Goal: Transaction & Acquisition: Obtain resource

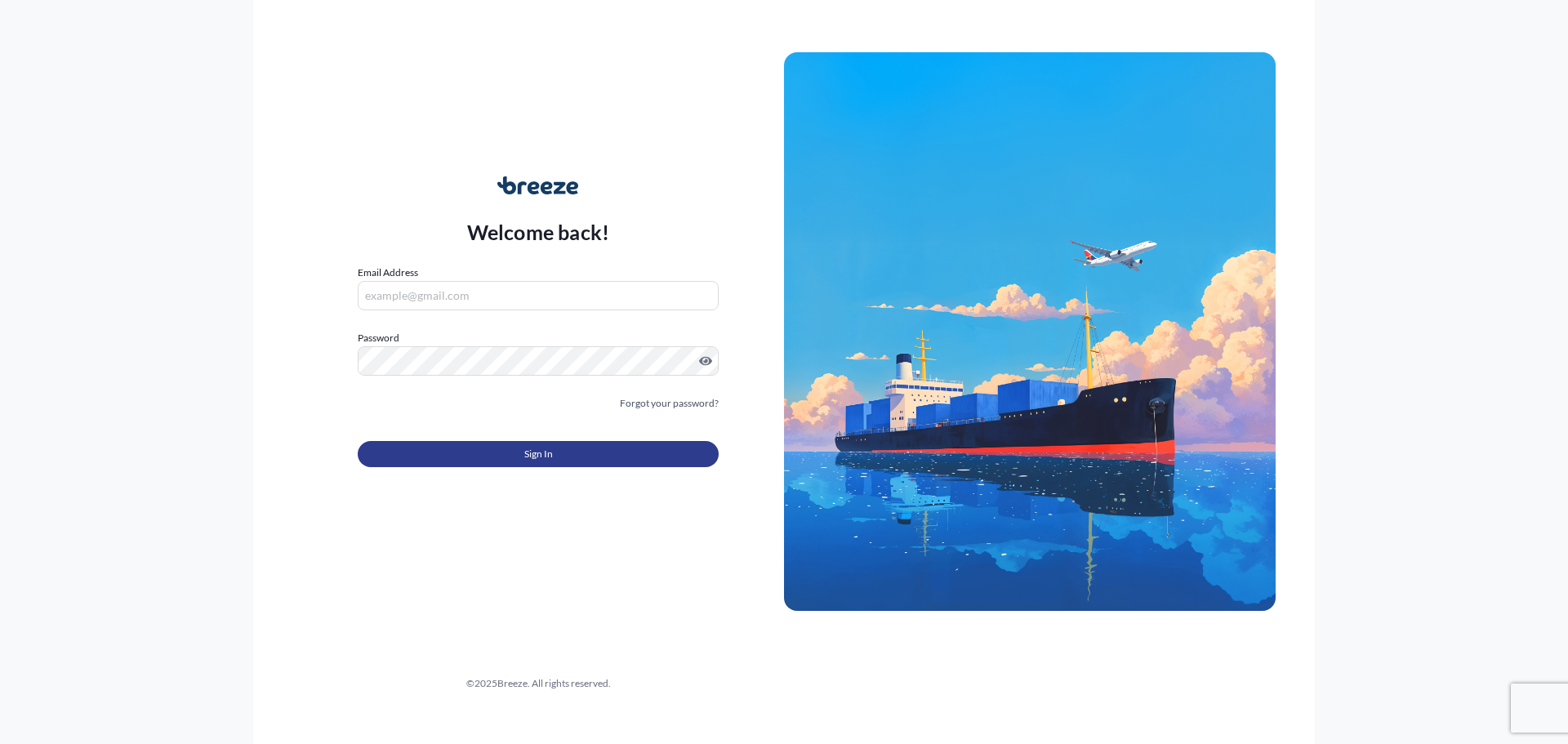
type input "[EMAIL_ADDRESS][DOMAIN_NAME]"
click at [424, 462] on button "Sign In" at bounding box center [538, 453] width 361 height 26
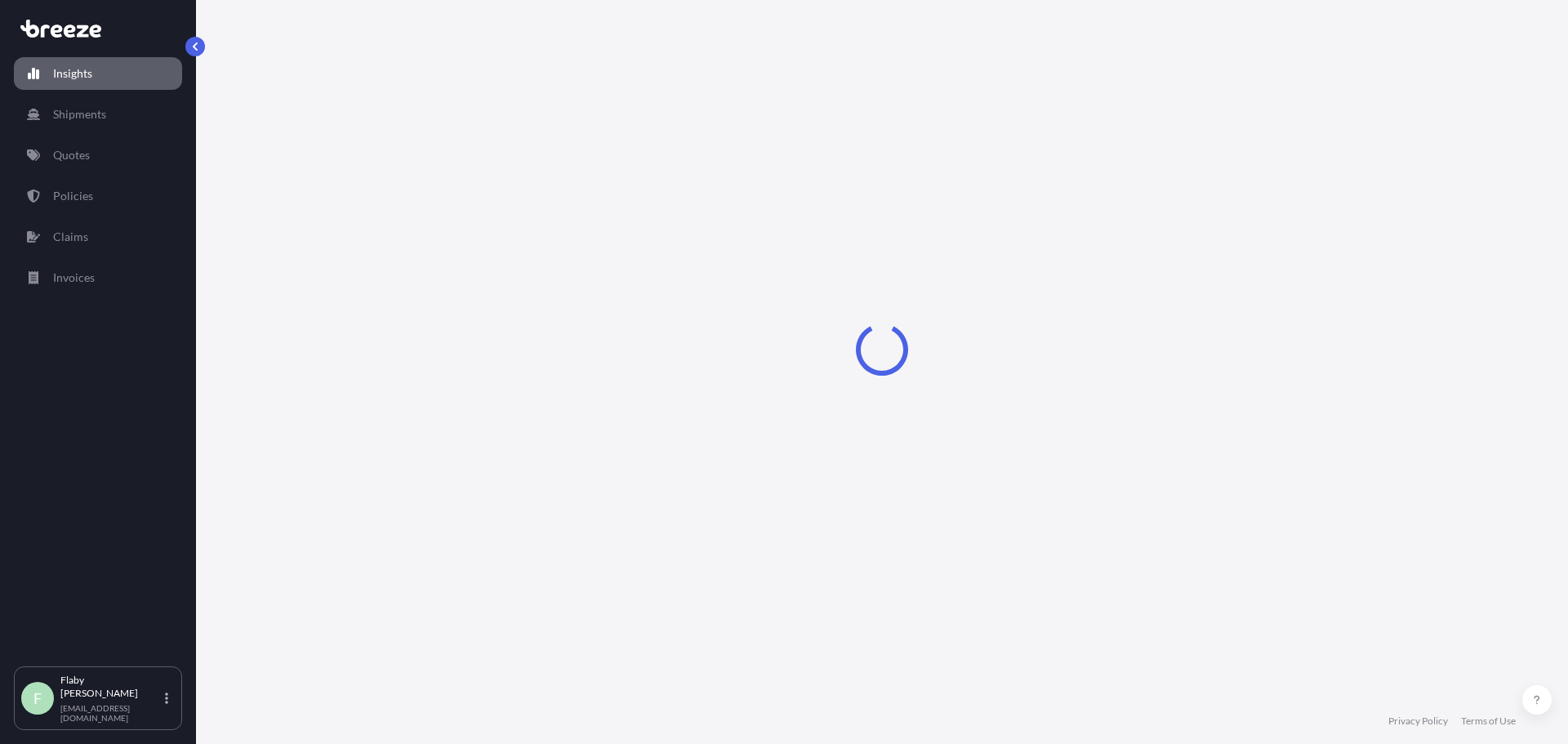
select select "2025"
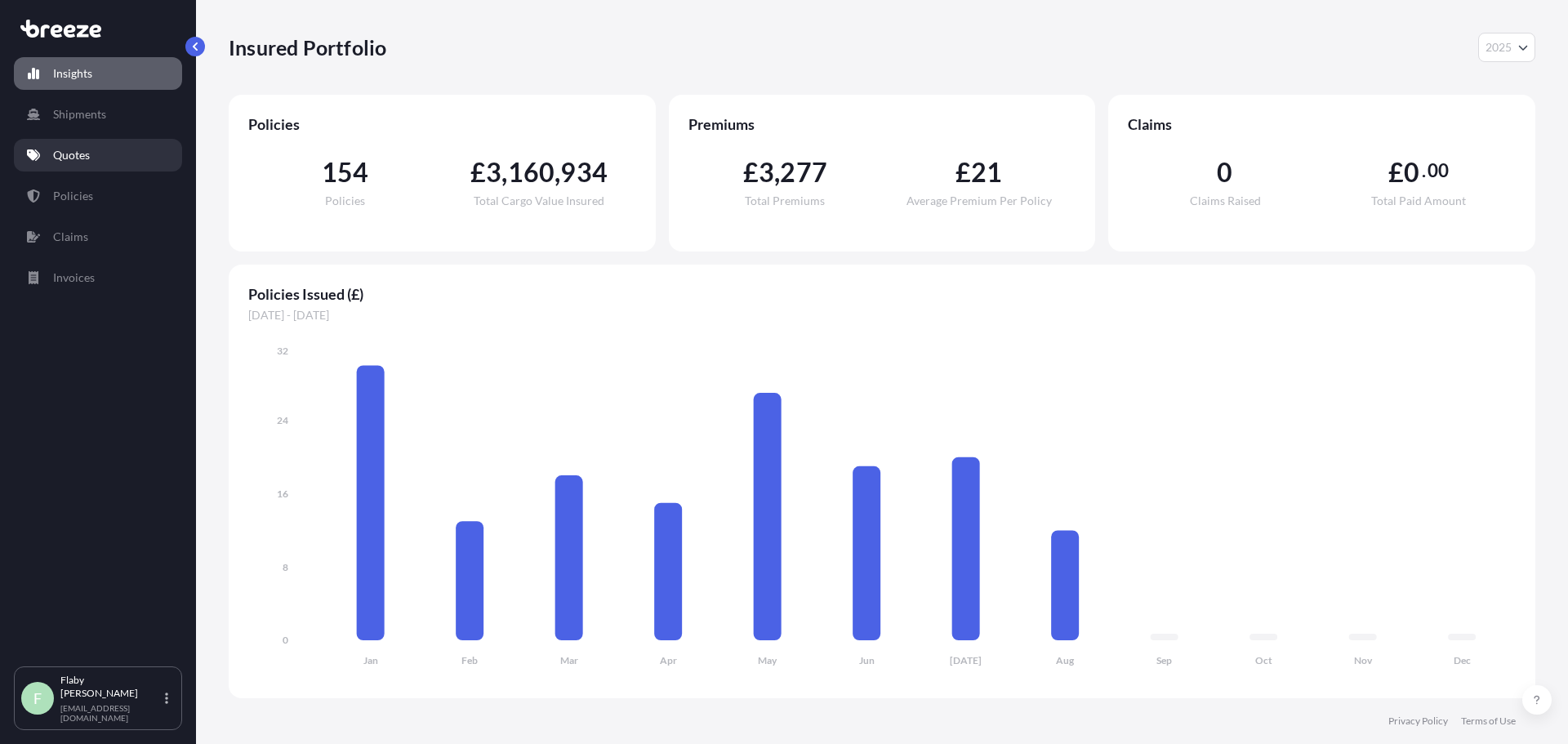
click at [87, 145] on link "Quotes" at bounding box center [98, 155] width 168 height 33
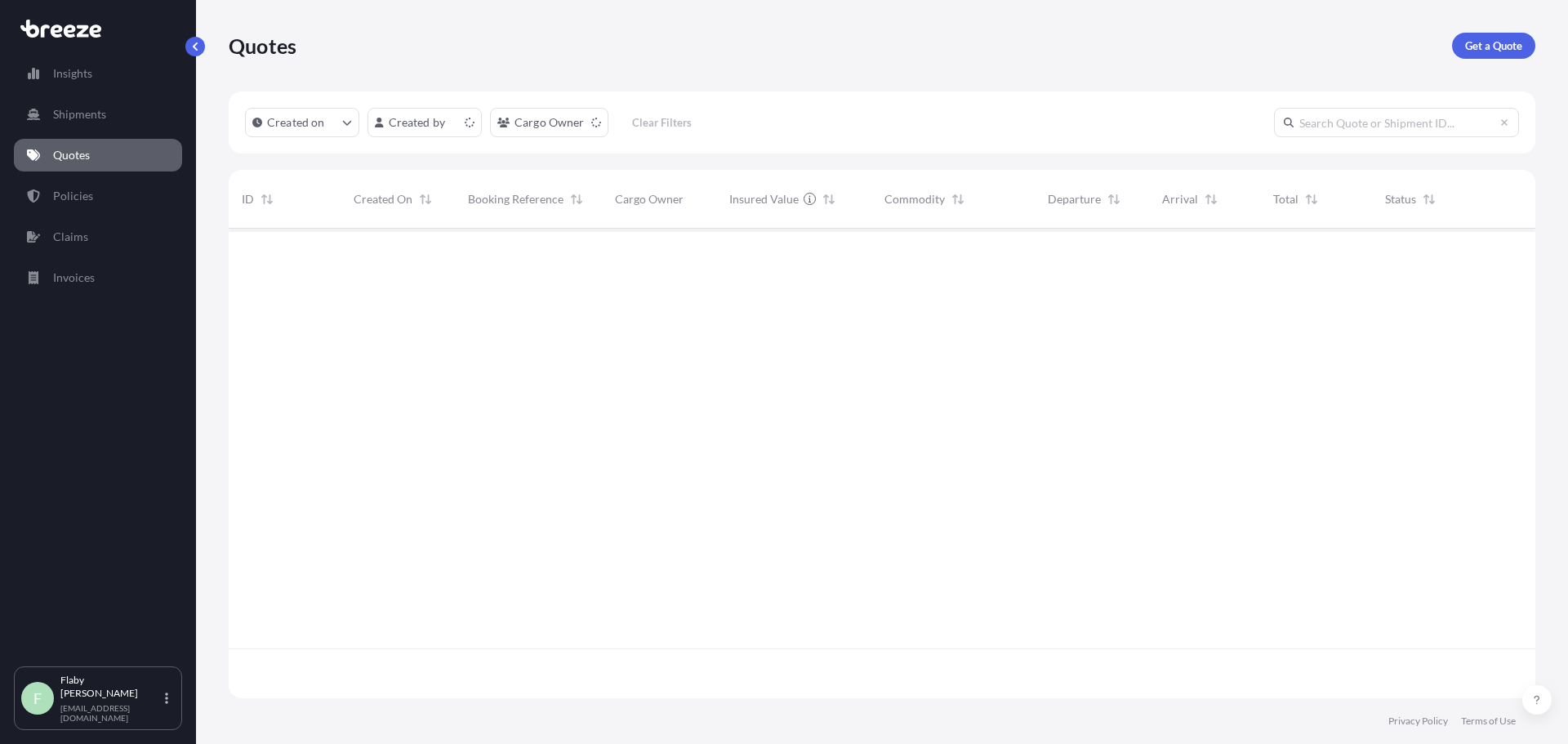
scroll to position [466, 1295]
click at [1483, 36] on link "Get a Quote" at bounding box center [1494, 45] width 83 height 26
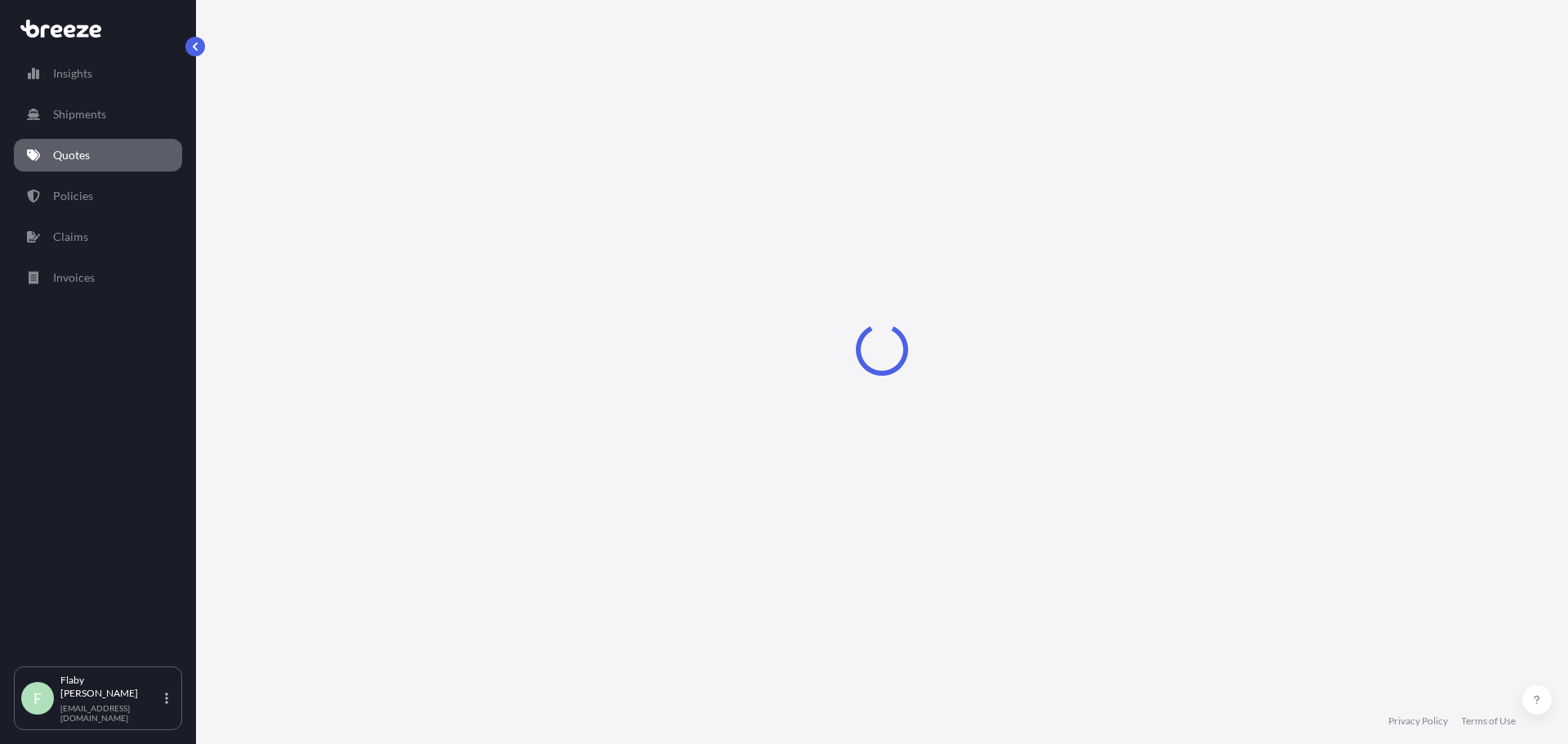
select select "Road"
select select "Sea"
select select "1"
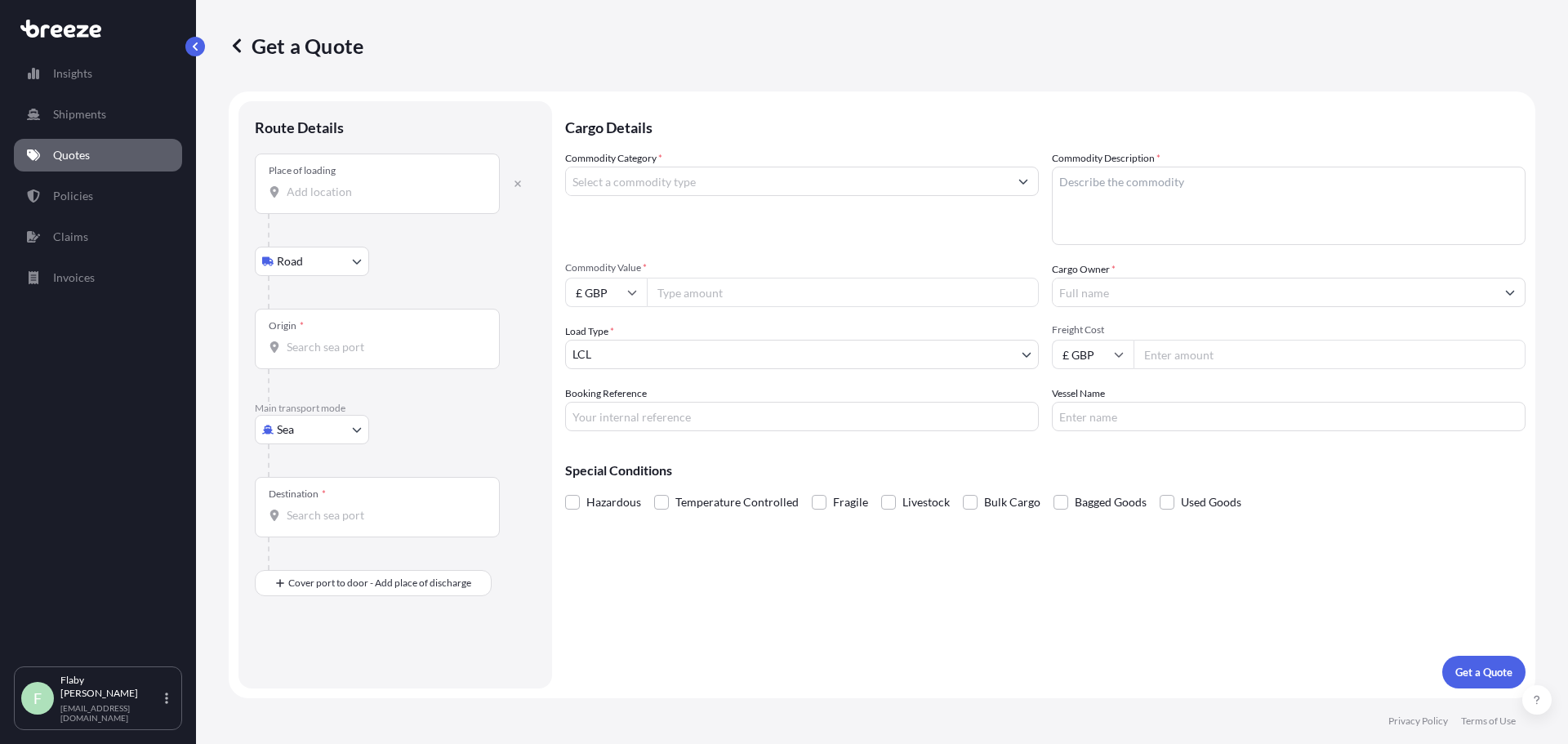
click at [363, 188] on input "Place of loading" at bounding box center [383, 192] width 193 height 16
click at [330, 200] on div "Place of loading" at bounding box center [377, 184] width 245 height 61
click at [330, 200] on input "Place of loading" at bounding box center [383, 192] width 193 height 16
paste input "Shenzhen city 518100, [GEOGRAPHIC_DATA]"
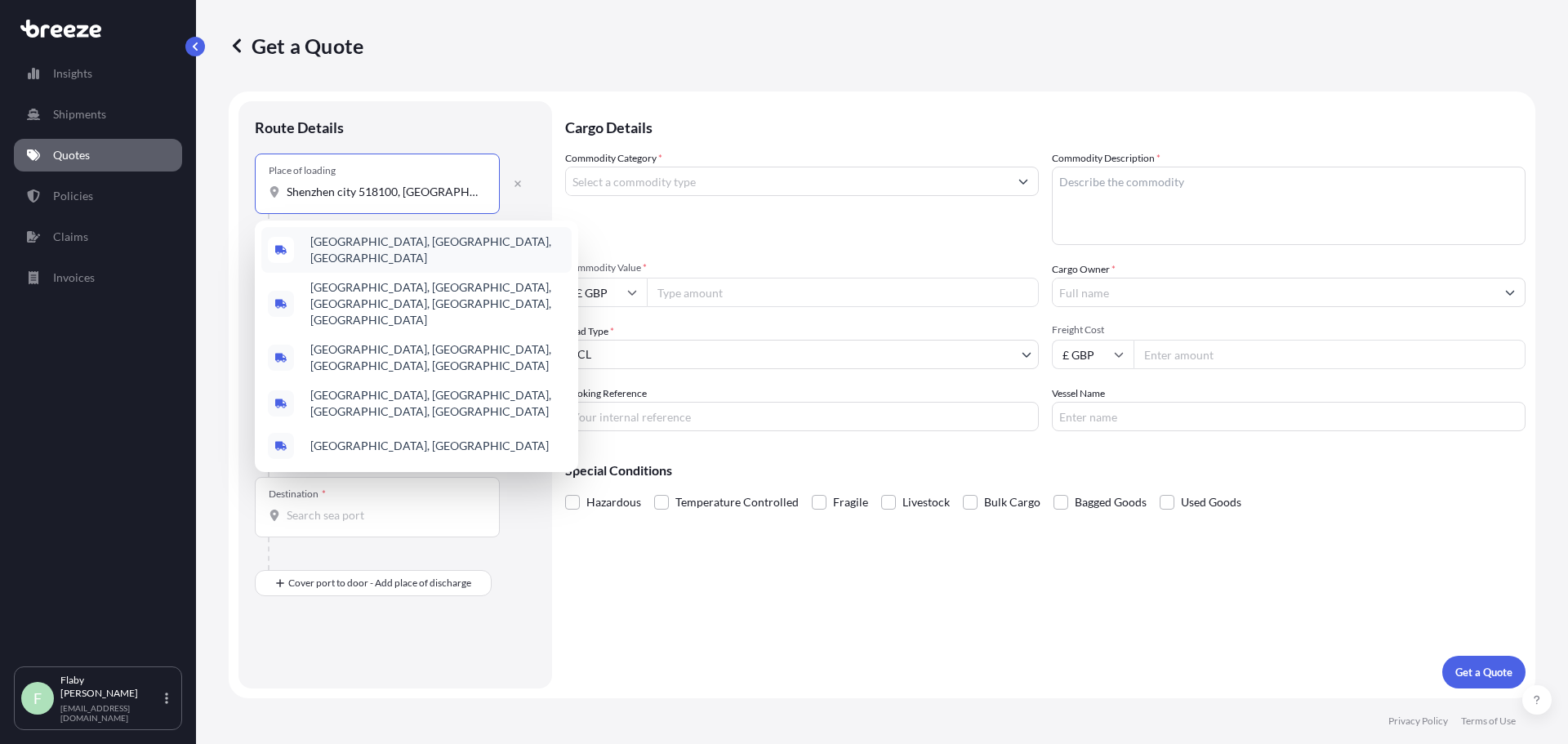
drag, startPoint x: 447, startPoint y: 188, endPoint x: 205, endPoint y: 187, distance: 242.0
click at [205, 187] on div "Get a Quote Route Details Place of loading [GEOGRAPHIC_DATA] city 518100, China…" at bounding box center [883, 348] width 1372 height 698
paste input "[GEOGRAPHIC_DATA], Bao'an Dis,"
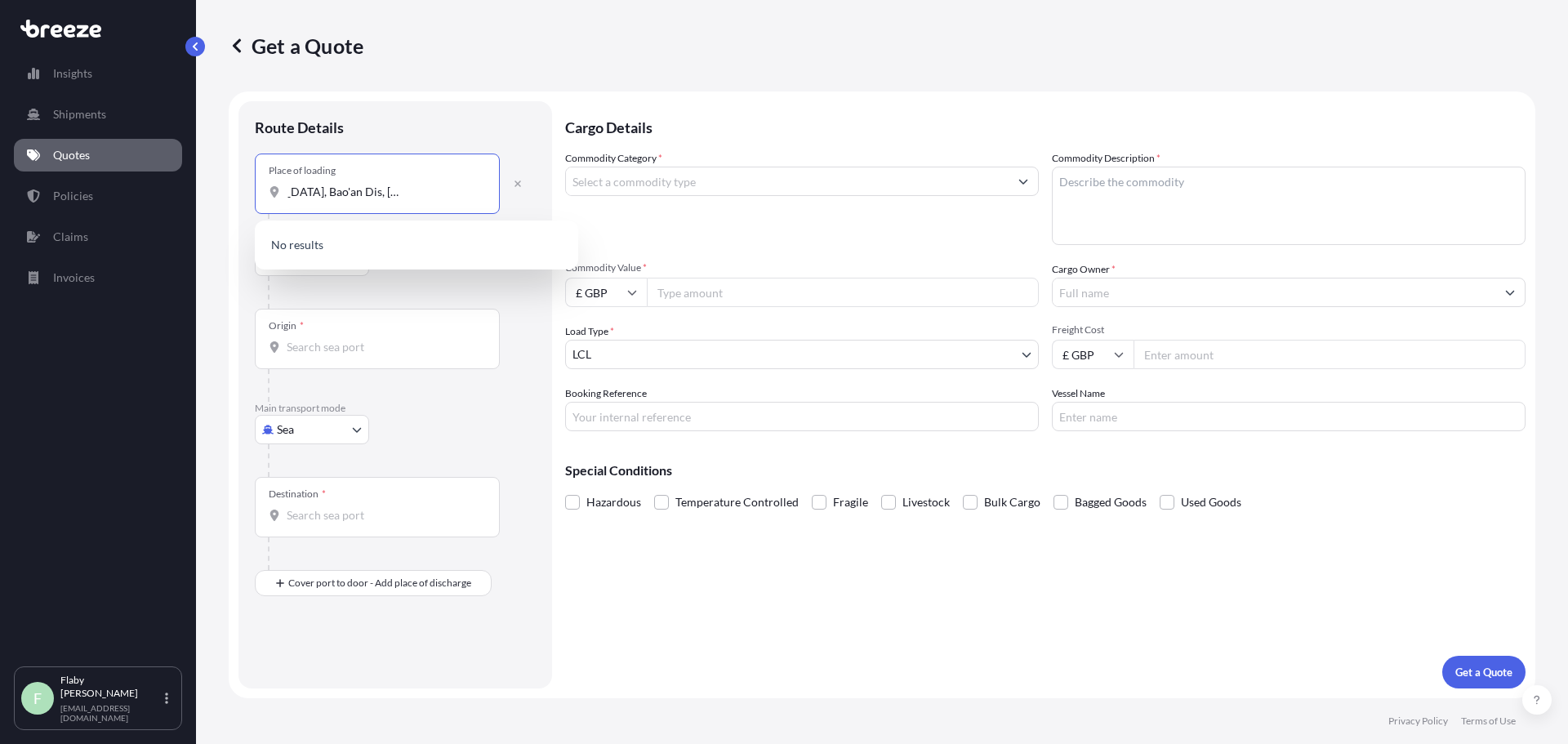
click at [338, 188] on input "[GEOGRAPHIC_DATA], Bao'an Dis, [GEOGRAPHIC_DATA] city 518100, [GEOGRAPHIC_DATA]" at bounding box center [383, 192] width 193 height 16
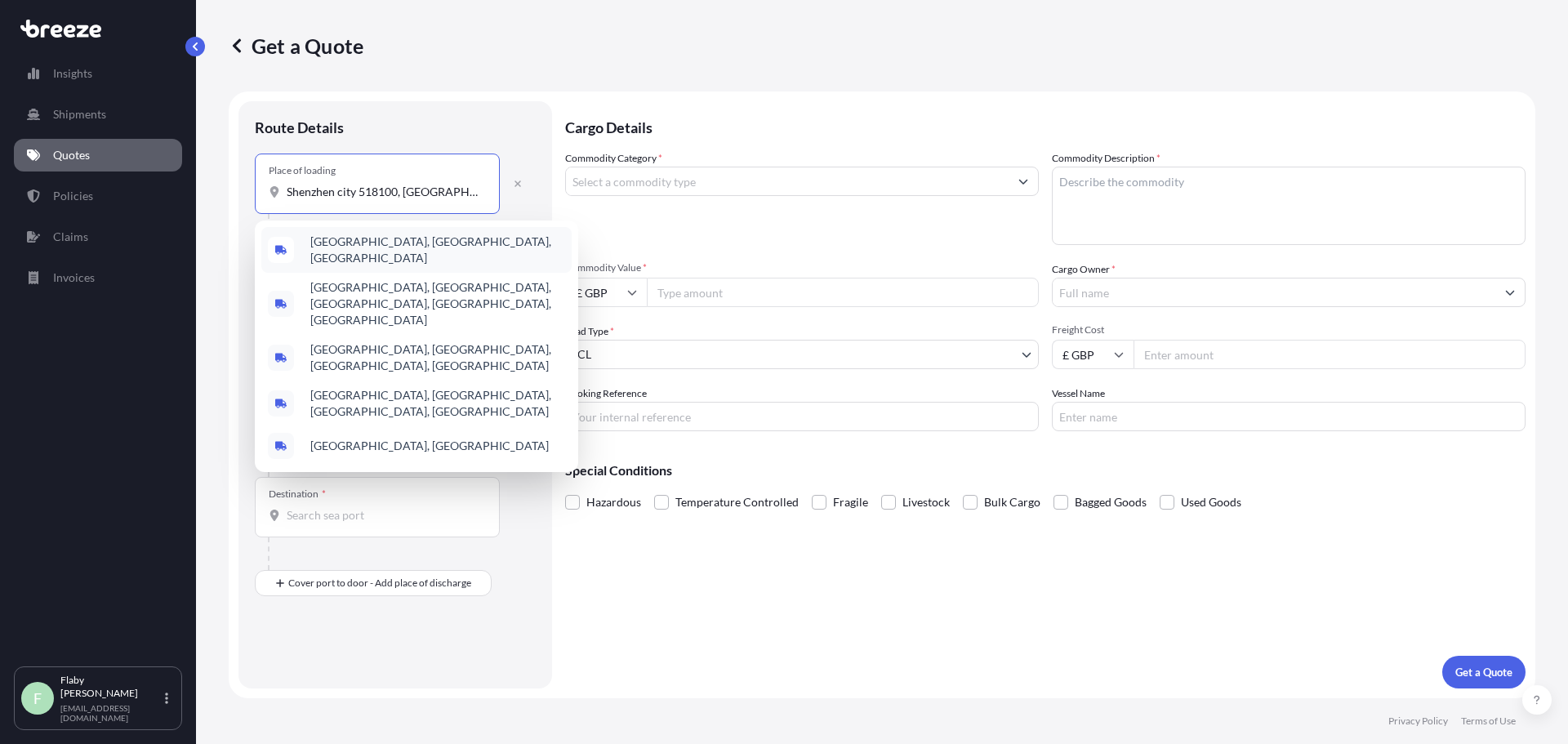
paste input "[GEOGRAPHIC_DATA]"
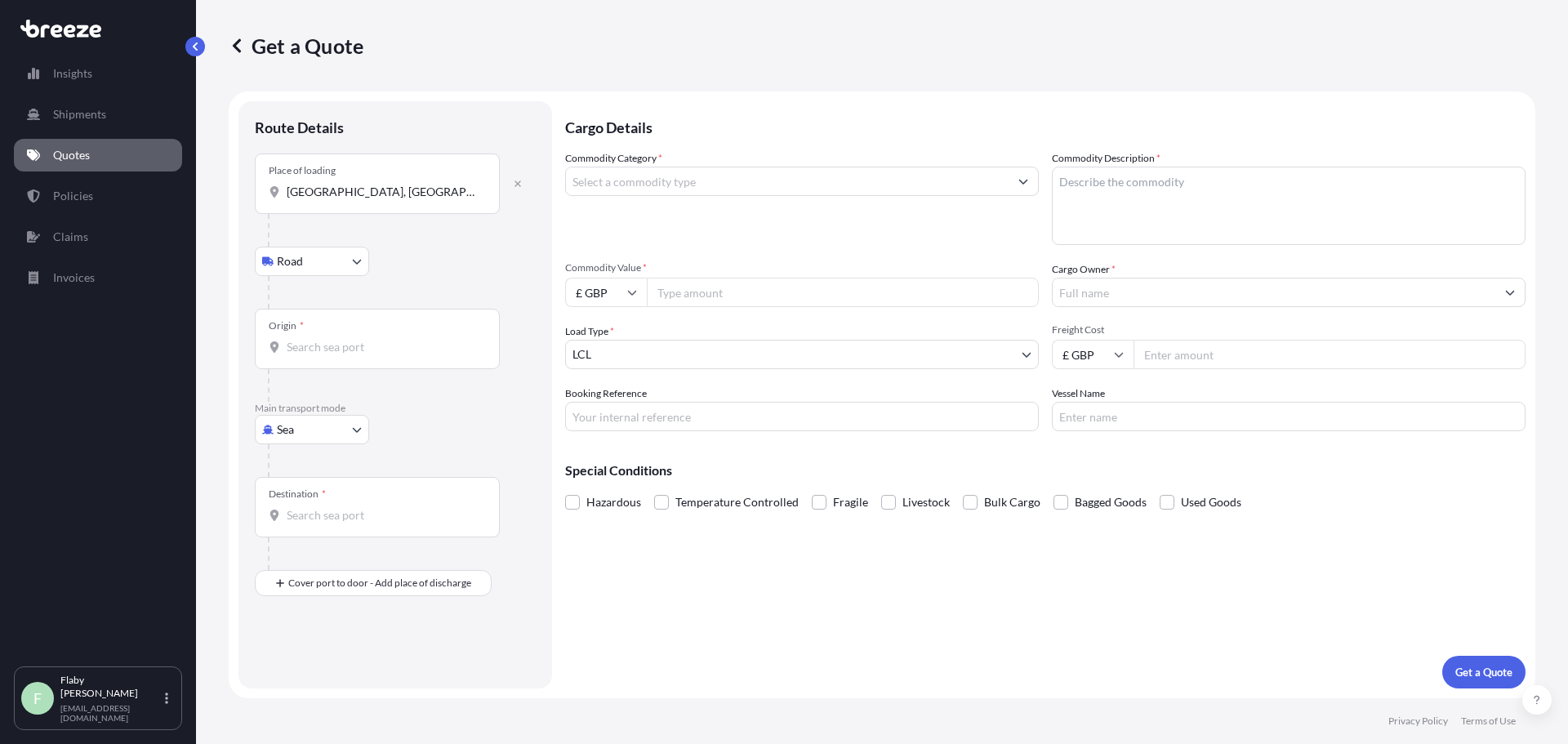
click at [489, 188] on div "Place of loading [GEOGRAPHIC_DATA], [GEOGRAPHIC_DATA] city 518100, [GEOGRAPHIC_…" at bounding box center [377, 184] width 245 height 61
click at [480, 188] on input "[GEOGRAPHIC_DATA], [GEOGRAPHIC_DATA] city 518100, [GEOGRAPHIC_DATA]" at bounding box center [383, 192] width 193 height 16
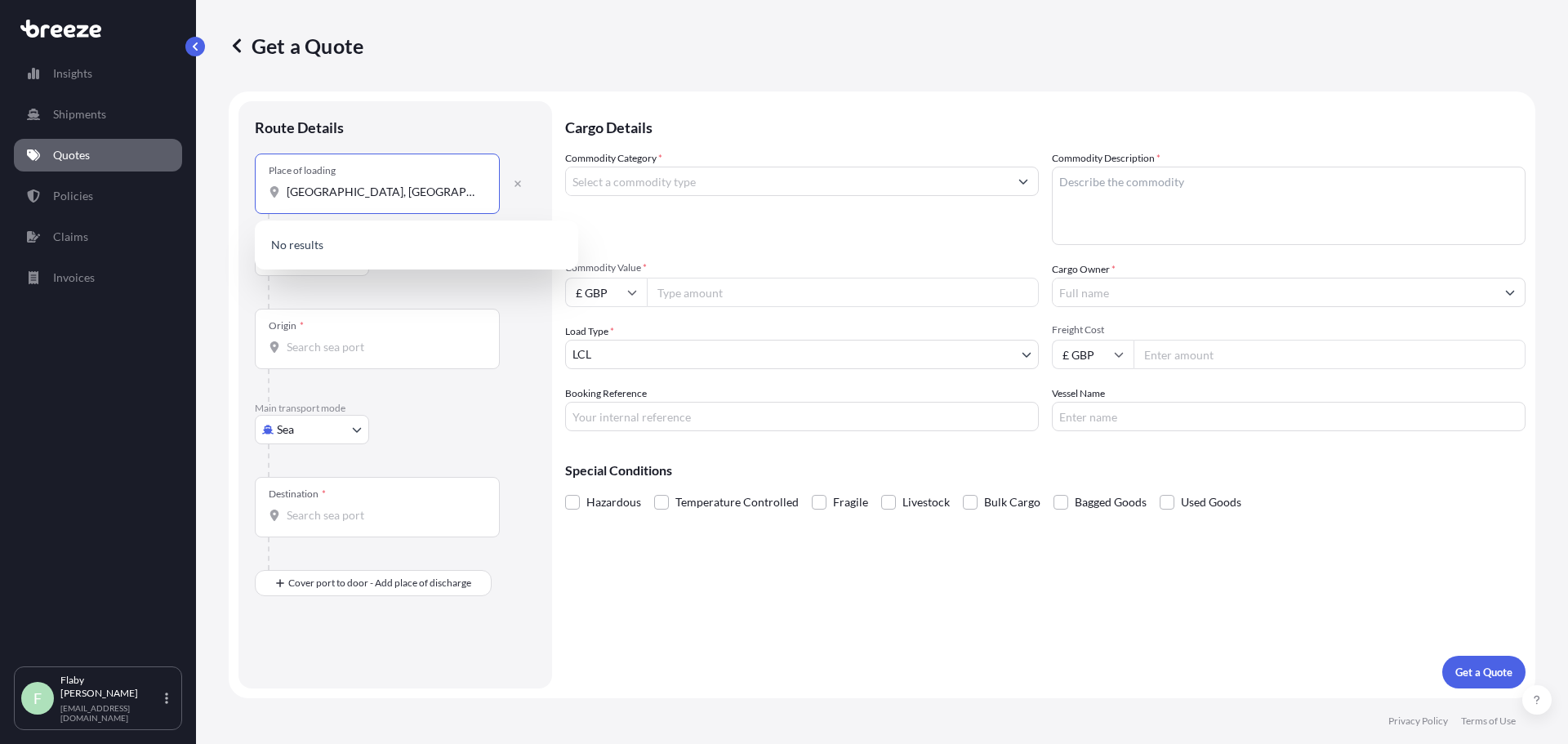
click at [421, 199] on input "[GEOGRAPHIC_DATA], [GEOGRAPHIC_DATA] city 518100, [GEOGRAPHIC_DATA]" at bounding box center [383, 192] width 193 height 16
drag, startPoint x: 407, startPoint y: 188, endPoint x: 556, endPoint y: 212, distance: 150.9
click at [556, 212] on form "Route Details Place of loading [GEOGRAPHIC_DATA], [GEOGRAPHIC_DATA] city 518100…" at bounding box center [883, 395] width 1307 height 606
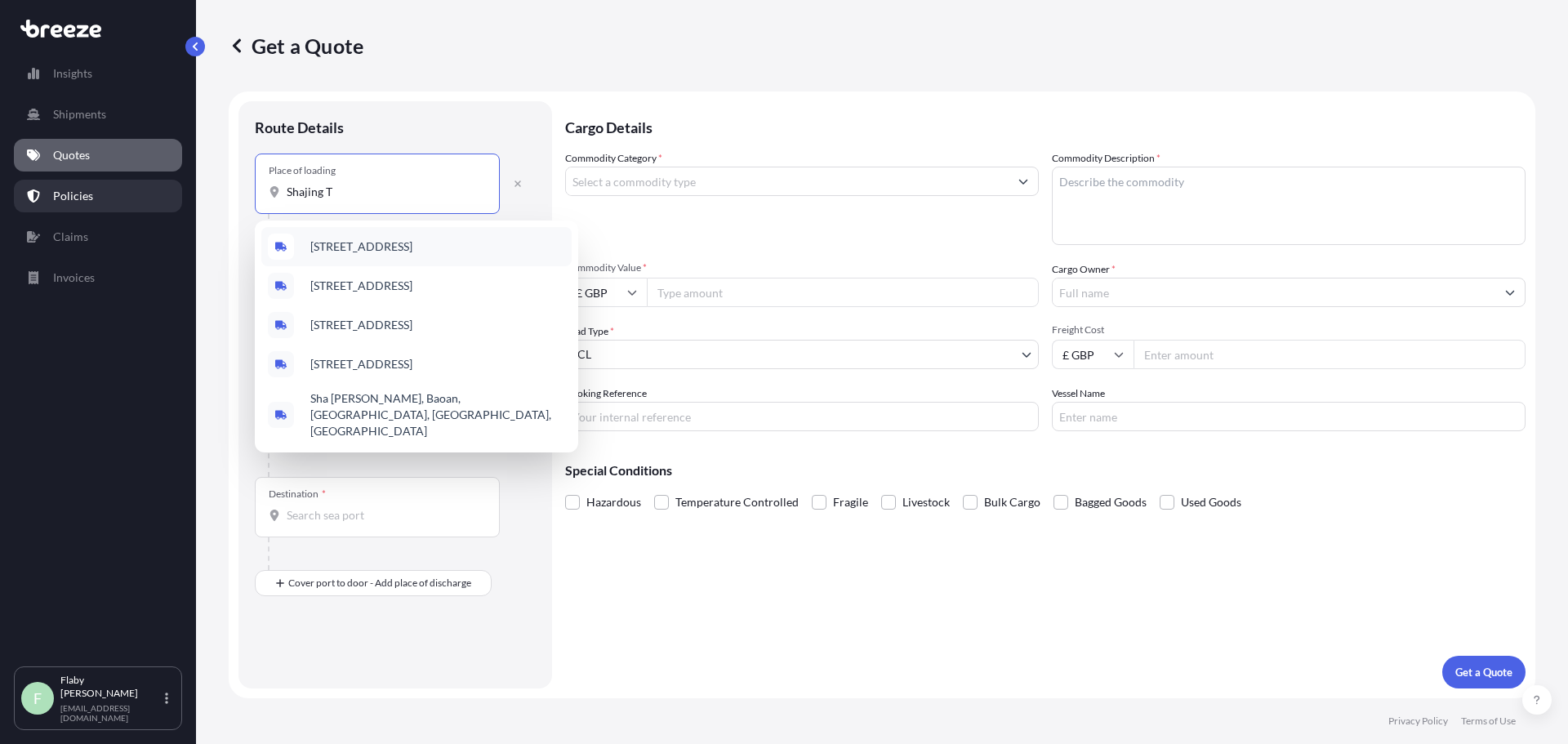
drag, startPoint x: 389, startPoint y: 196, endPoint x: 89, endPoint y: 196, distance: 300.0
click at [89, 196] on div "Insights Shipments Quotes Policies Claims Invoices F Flaby Varghese [EMAIL_ADDR…" at bounding box center [784, 372] width 1568 height 744
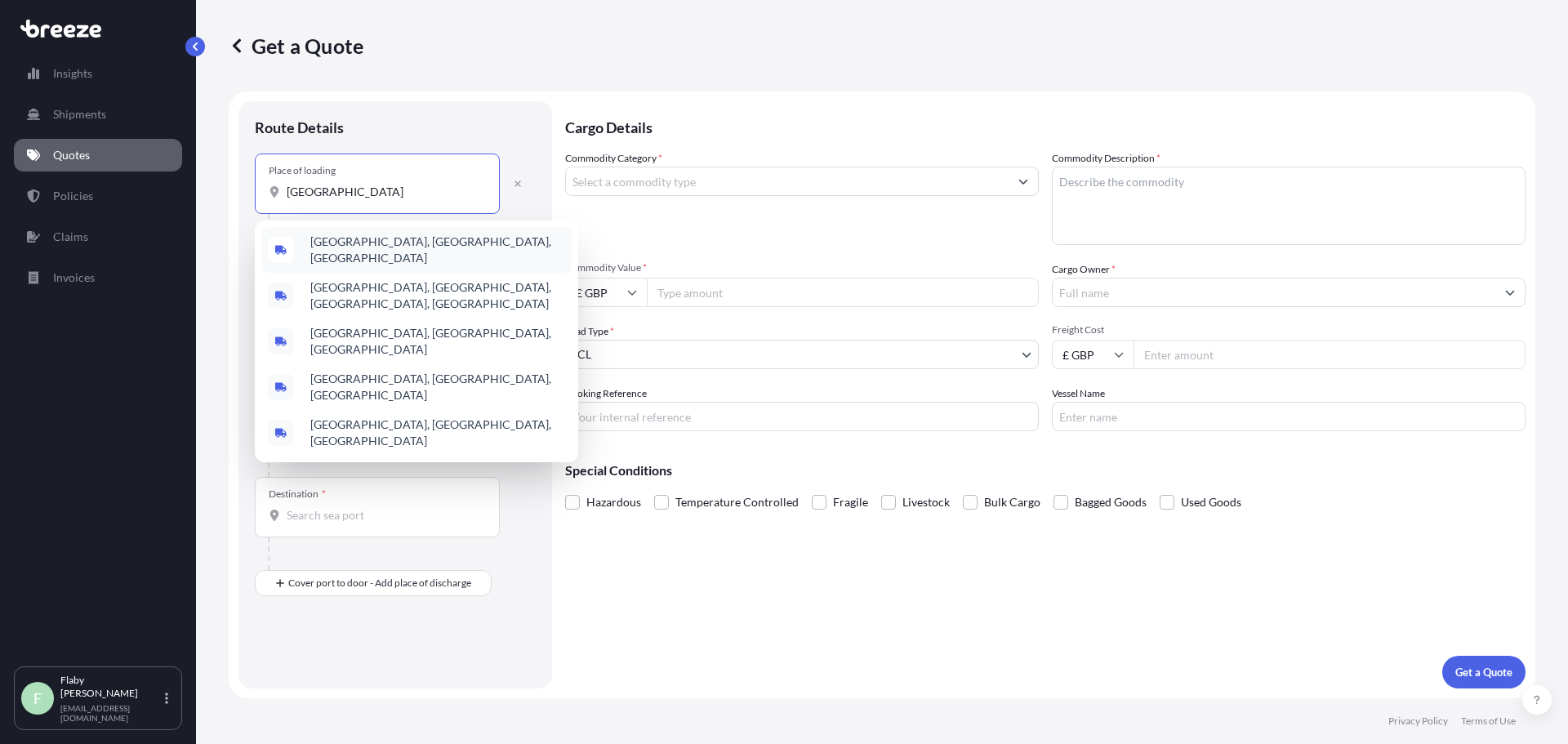
click at [399, 254] on div "[GEOGRAPHIC_DATA], [GEOGRAPHIC_DATA], [GEOGRAPHIC_DATA]" at bounding box center [416, 250] width 311 height 46
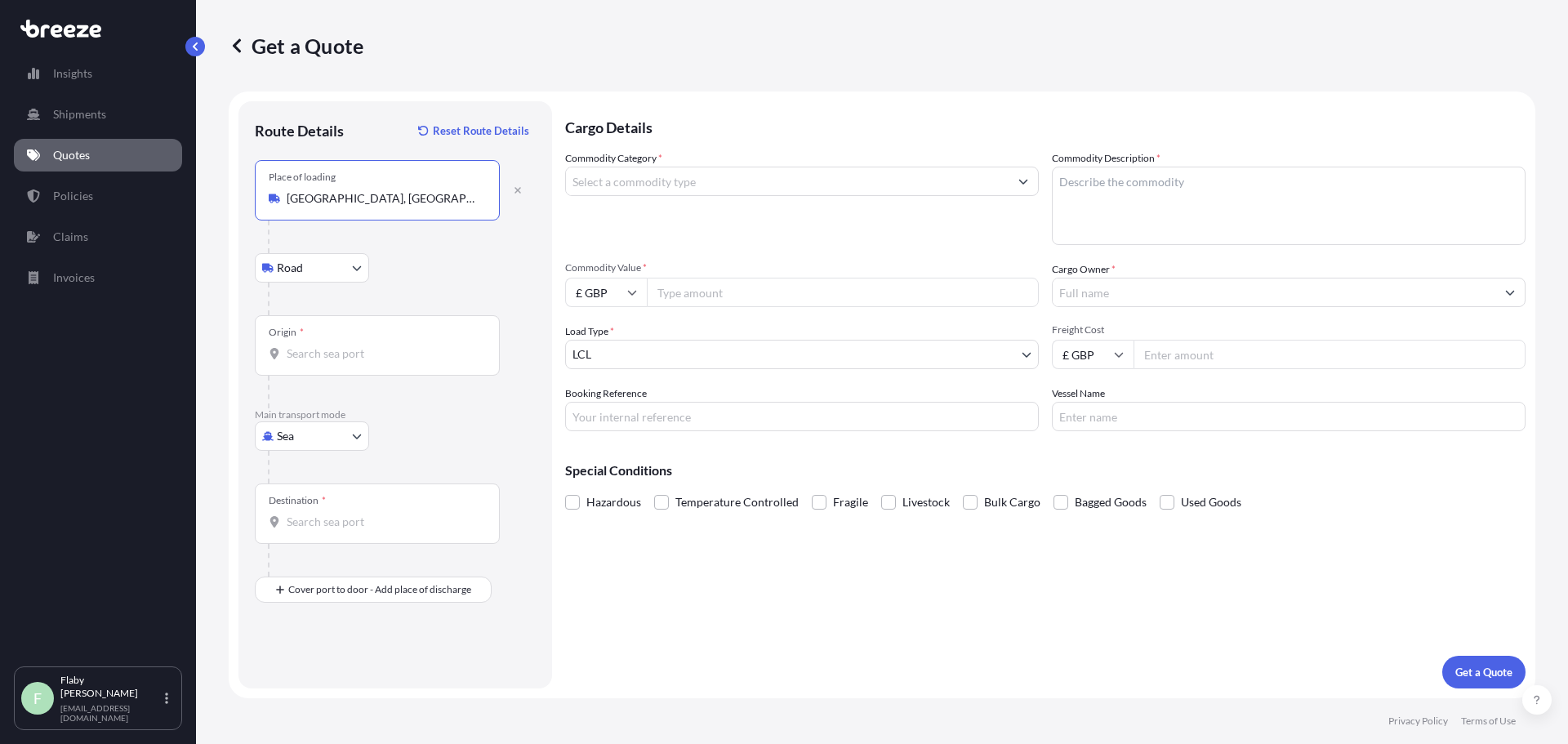
type input "[GEOGRAPHIC_DATA], [GEOGRAPHIC_DATA], [GEOGRAPHIC_DATA]"
click at [352, 361] on input "Origin *" at bounding box center [383, 354] width 193 height 16
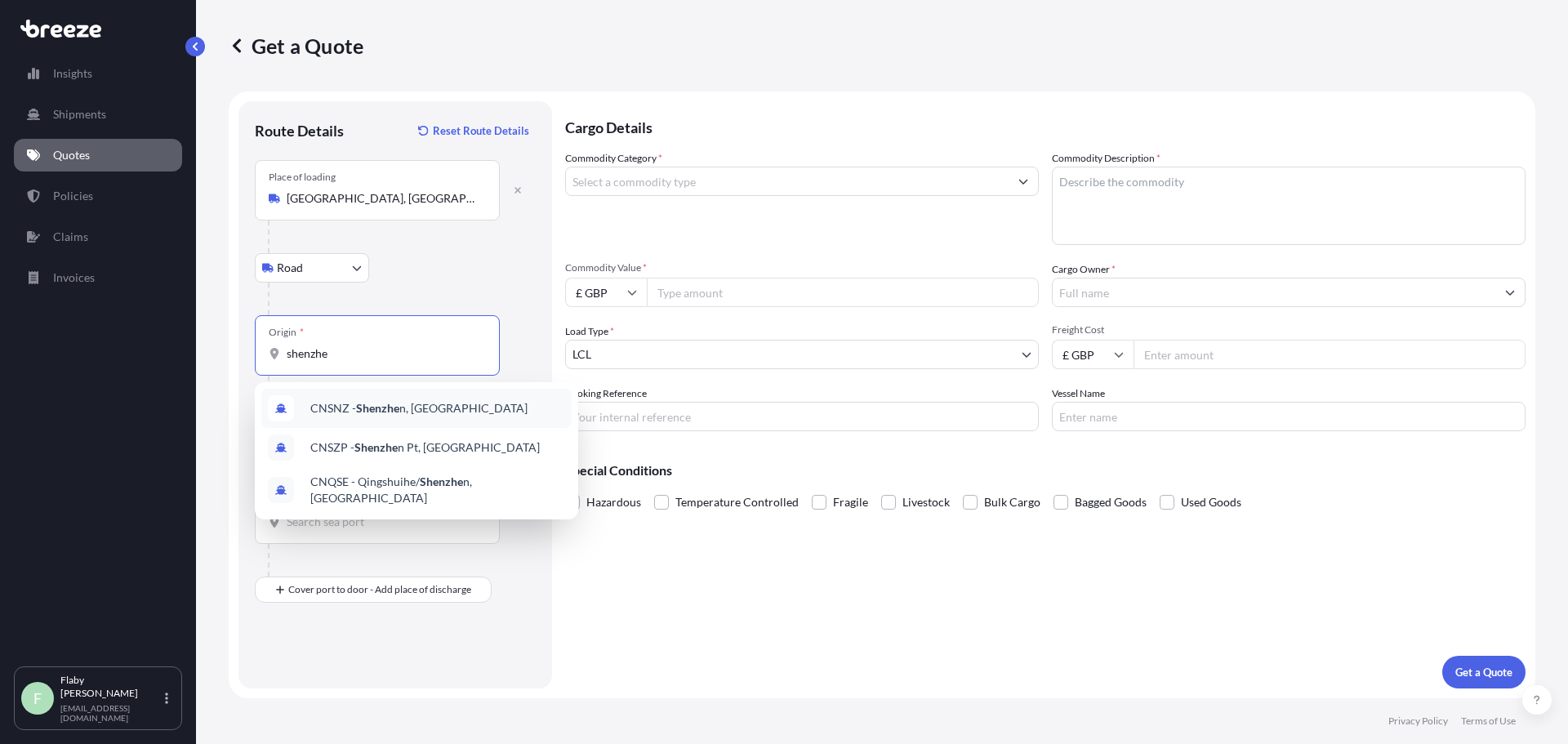
click at [402, 414] on span "CNSNZ - Shenzhe n, [GEOGRAPHIC_DATA]" at bounding box center [419, 408] width 217 height 16
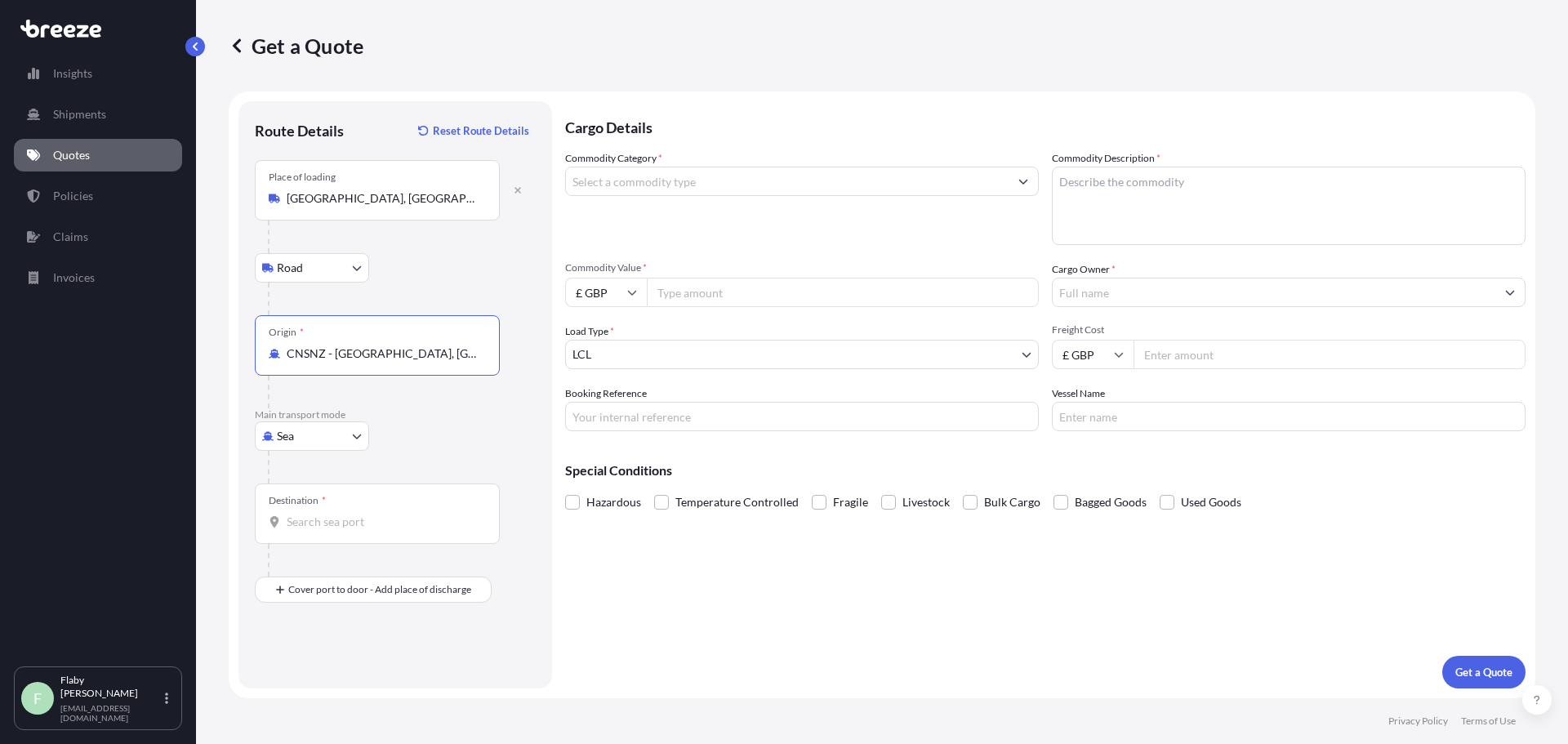
type input "CNSNZ - [GEOGRAPHIC_DATA], [GEOGRAPHIC_DATA]"
click at [369, 512] on div "Destination *" at bounding box center [377, 513] width 245 height 61
click at [369, 514] on input "Destination *" at bounding box center [383, 522] width 193 height 16
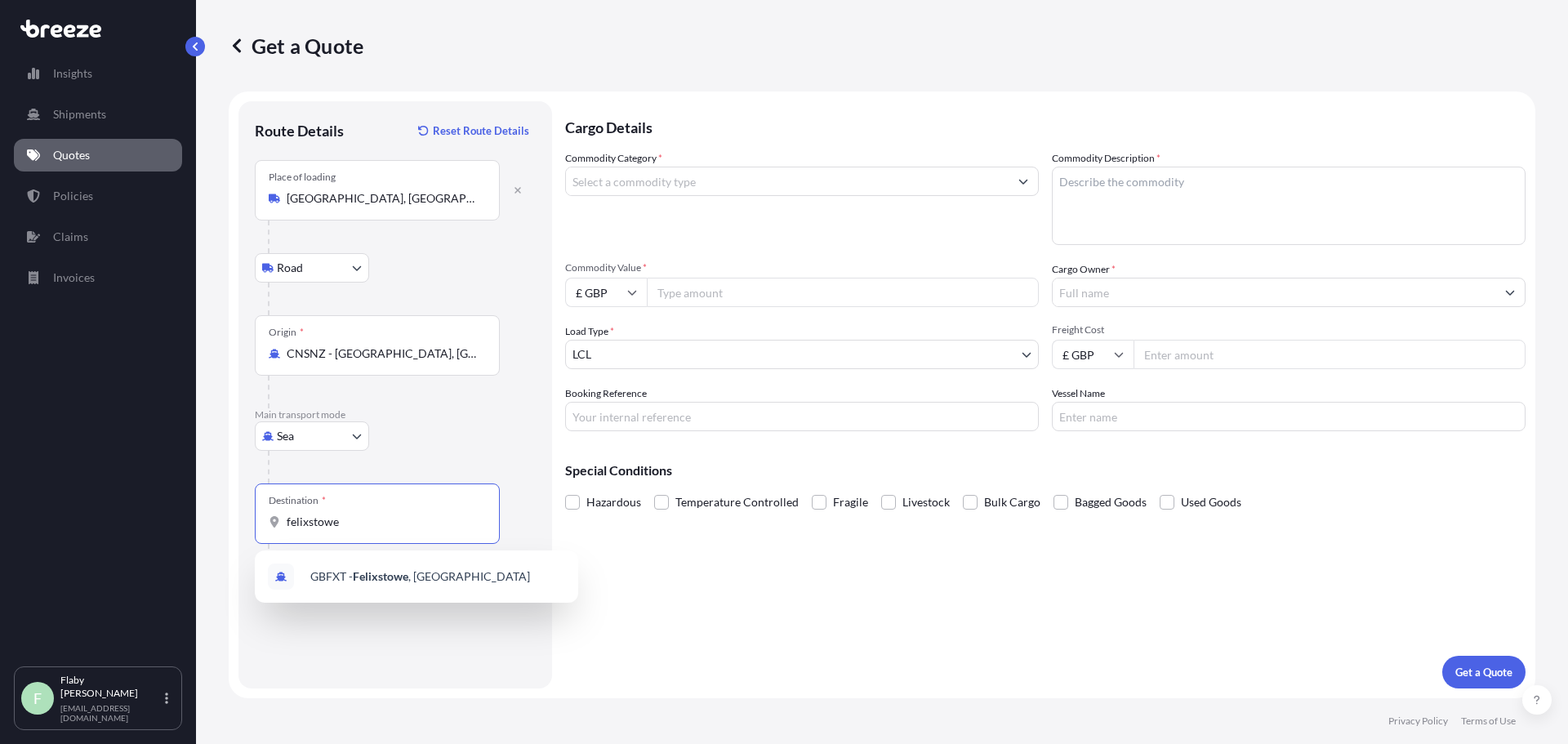
drag, startPoint x: 367, startPoint y: 552, endPoint x: 367, endPoint y: 572, distance: 20.0
click at [367, 572] on div "GBFXT - Felixstowe , [GEOGRAPHIC_DATA]" at bounding box center [416, 577] width 323 height 52
type input "GBFXT - Felixstowe, [GEOGRAPHIC_DATA]"
click at [367, 572] on div at bounding box center [384, 560] width 232 height 33
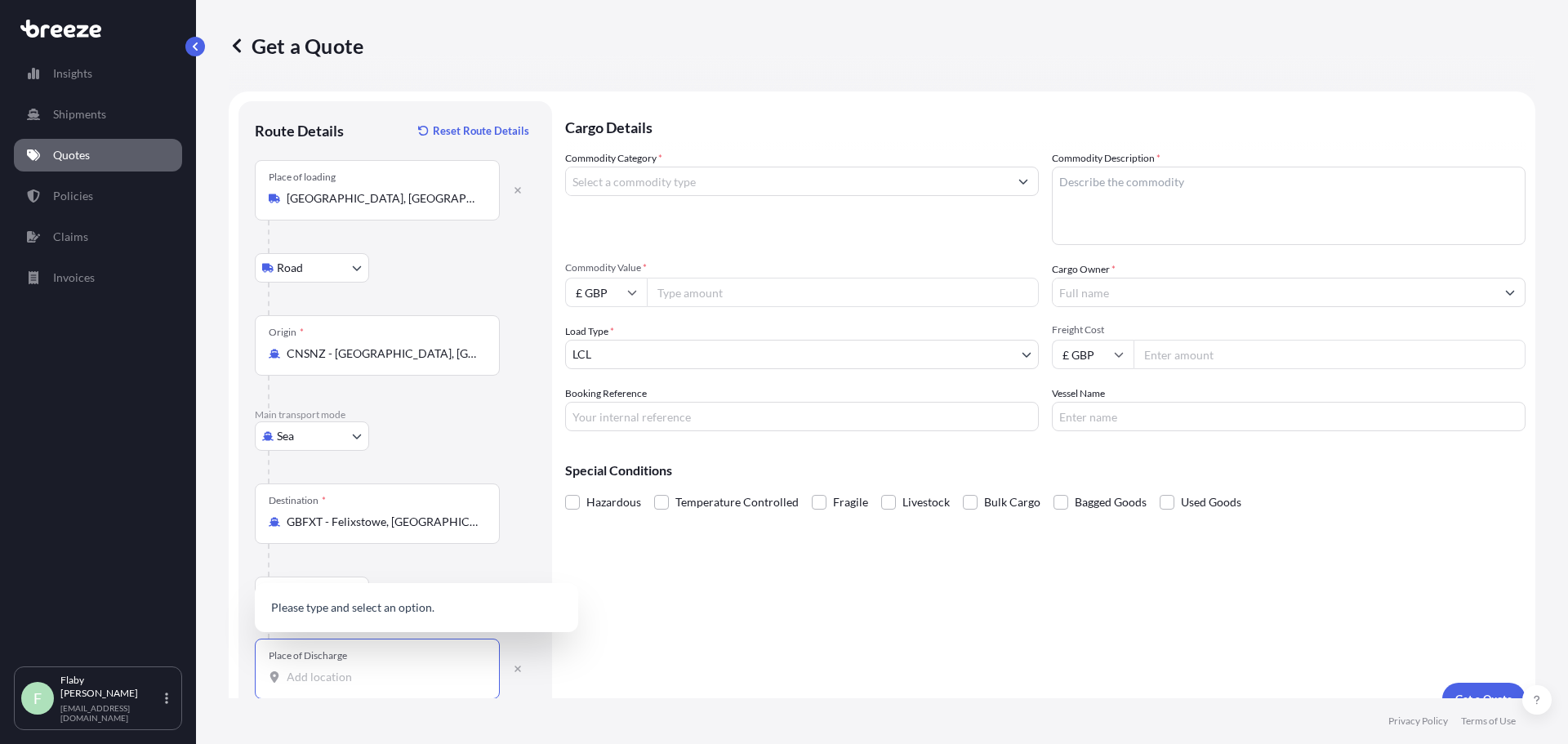
click at [317, 669] on input "Place of Discharge" at bounding box center [383, 677] width 193 height 16
paste input "[STREET_ADDRESS]"
click at [441, 616] on div "[PERSON_NAME][STREET_ADDRESS][PERSON_NAME]" at bounding box center [416, 603] width 311 height 46
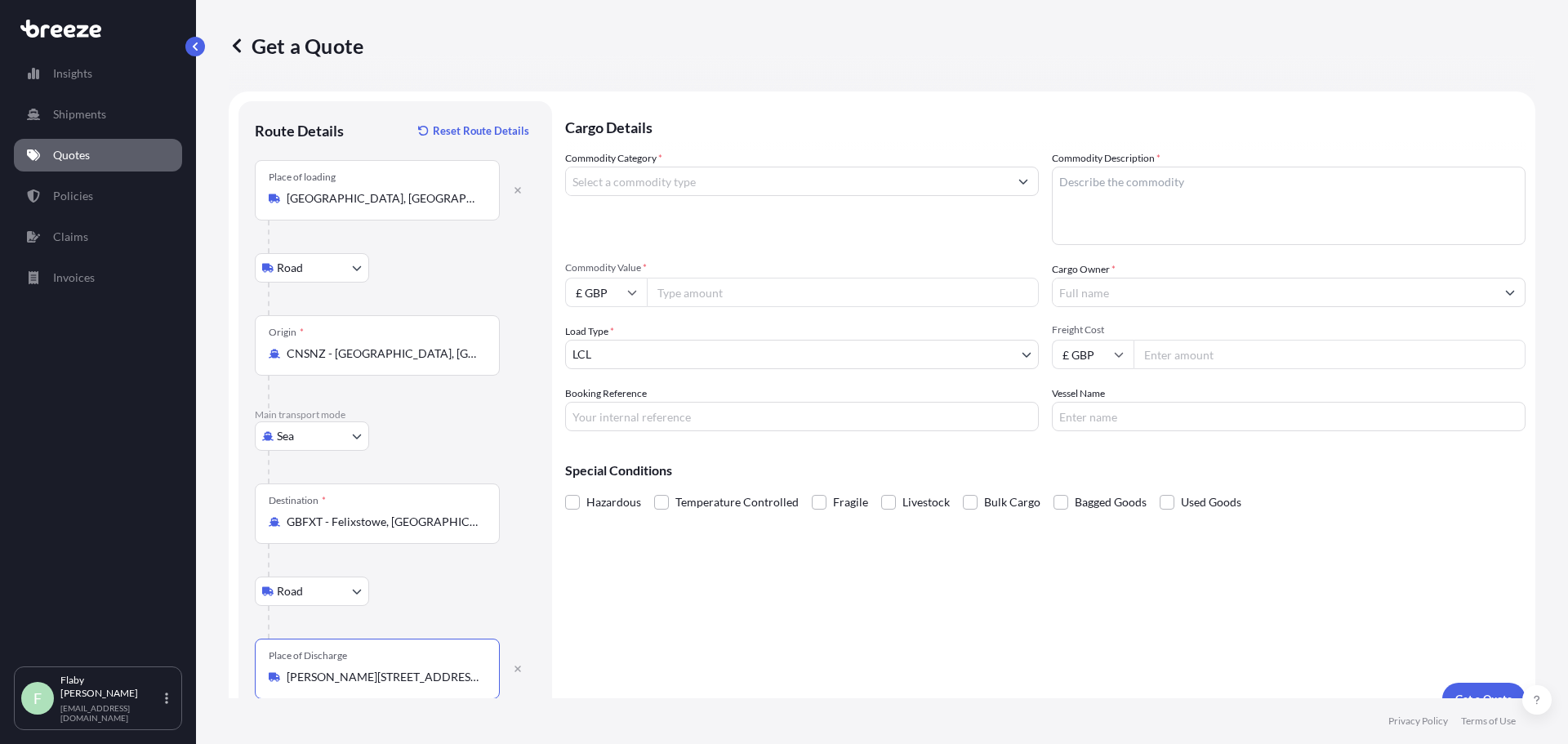
type input "[PERSON_NAME][STREET_ADDRESS][PERSON_NAME]"
click at [740, 186] on input "Commodity Category *" at bounding box center [787, 181] width 443 height 29
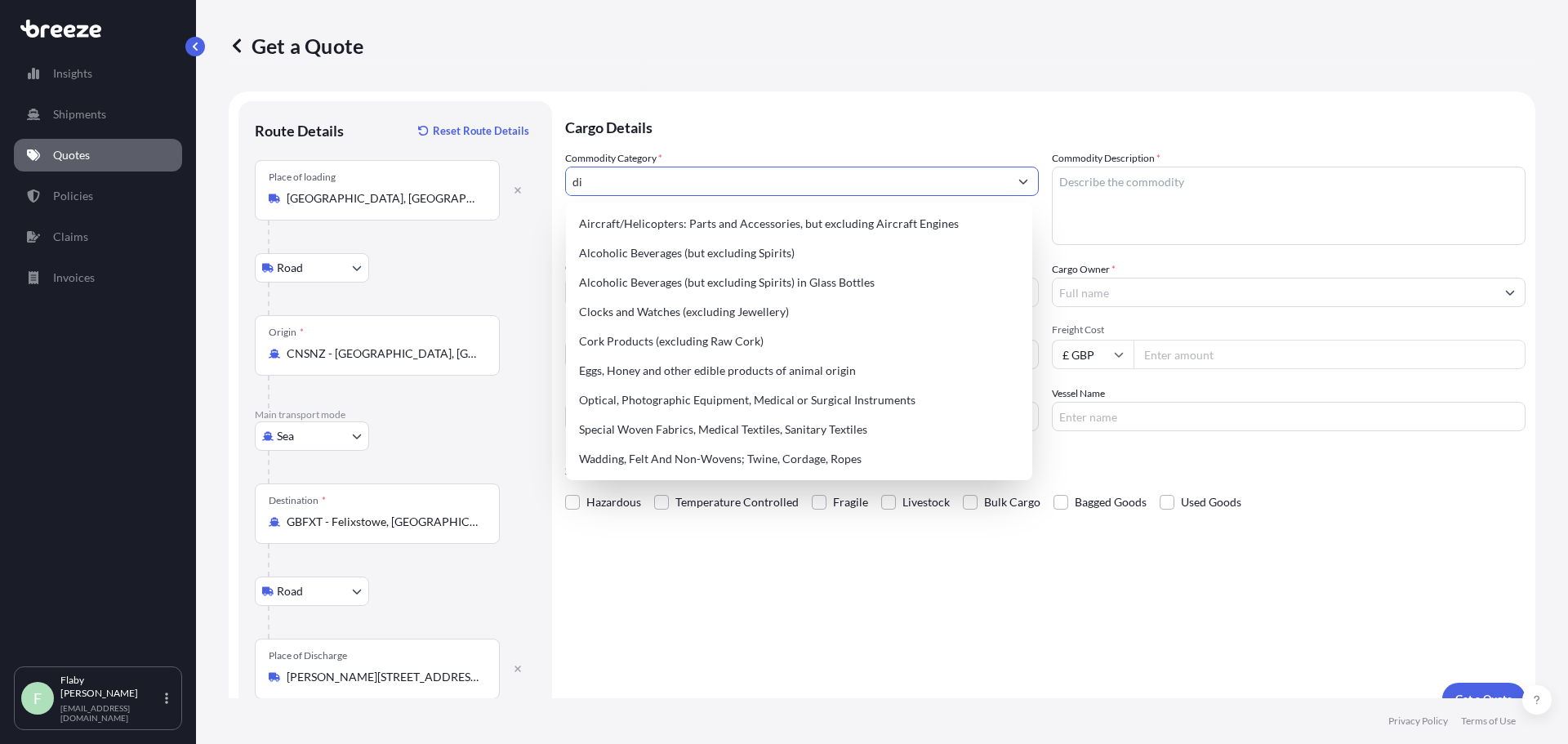
type input "d"
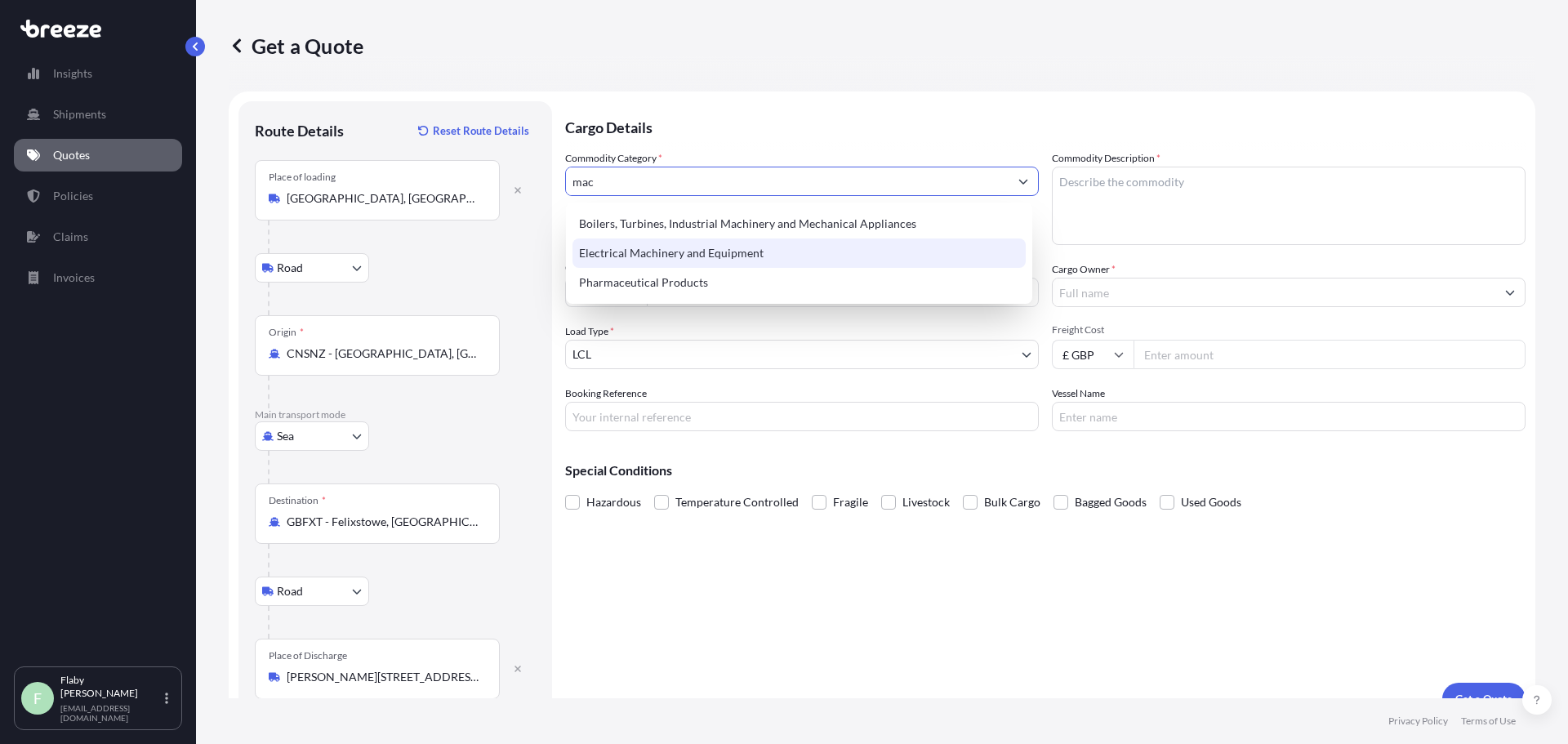
click at [747, 254] on div "Electrical Machinery and Equipment" at bounding box center [798, 253] width 454 height 29
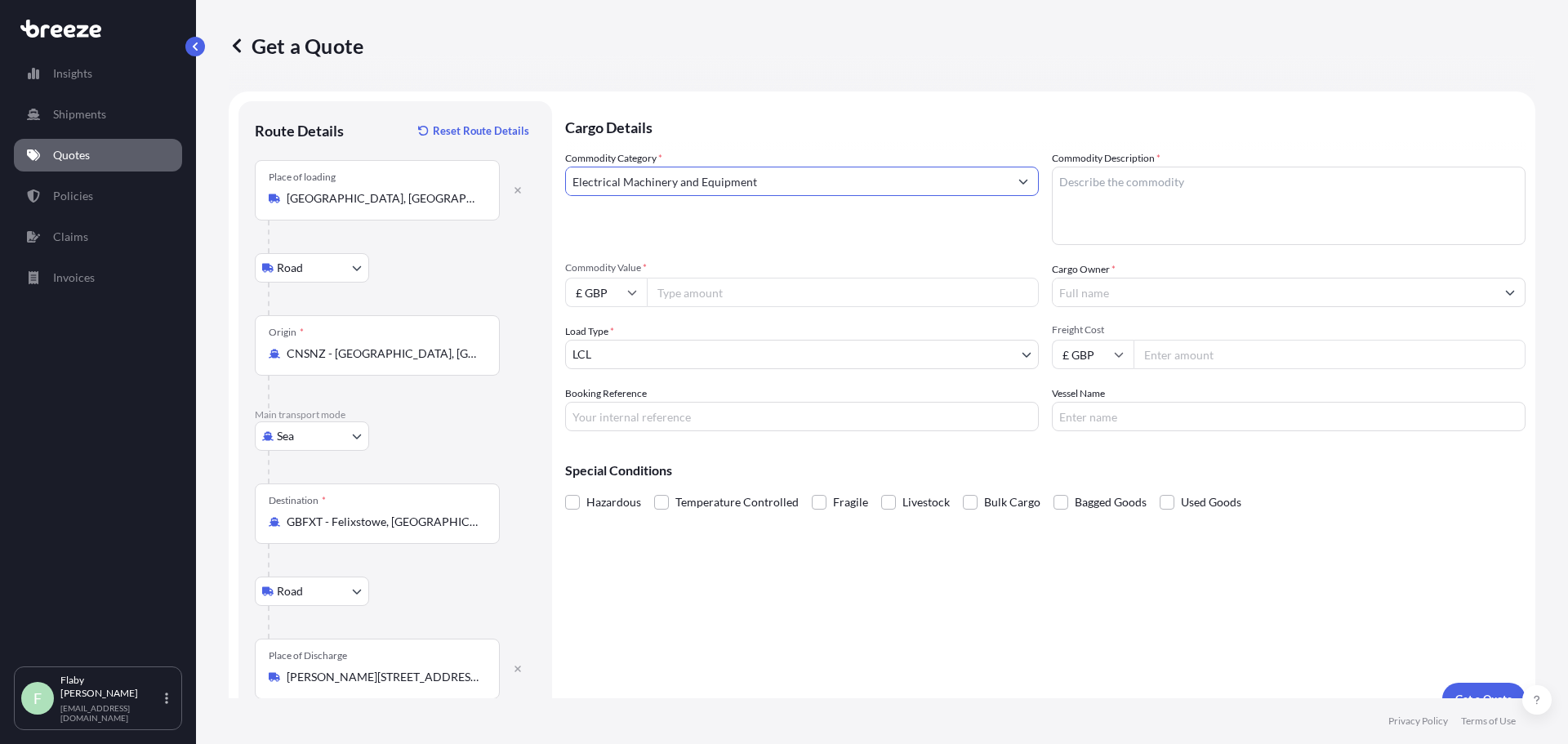
type input "Electrical Machinery and Equipment"
click at [1200, 193] on textarea "Commodity Description *" at bounding box center [1288, 205] width 473 height 79
type textarea "Display parts"
click at [623, 281] on input "£ GBP" at bounding box center [606, 292] width 81 height 29
click at [615, 414] on div "$ USD" at bounding box center [607, 405] width 69 height 31
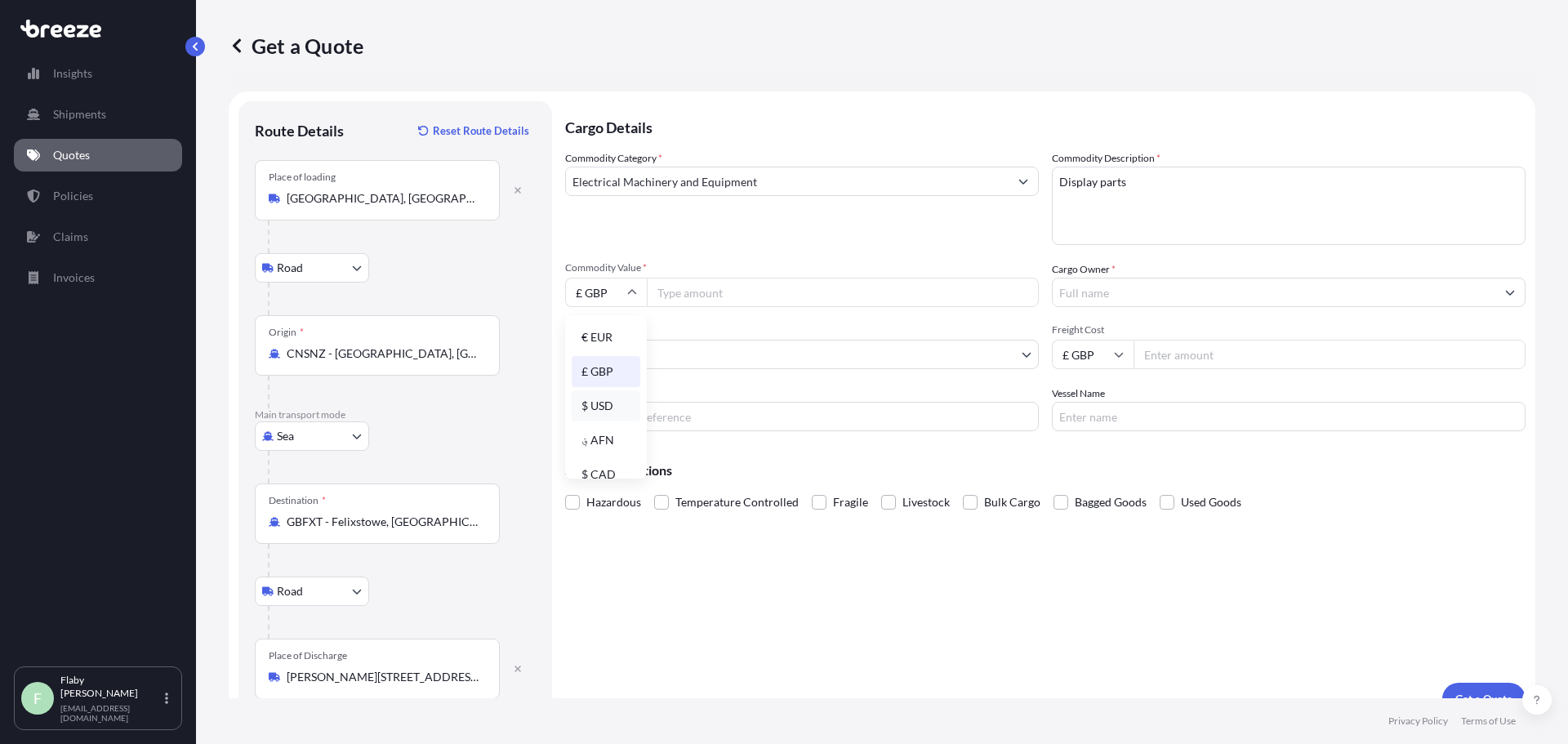
type input "$ USD"
click at [707, 280] on input "Commodity Value *" at bounding box center [843, 292] width 392 height 29
paste input "21000"
type input "21000"
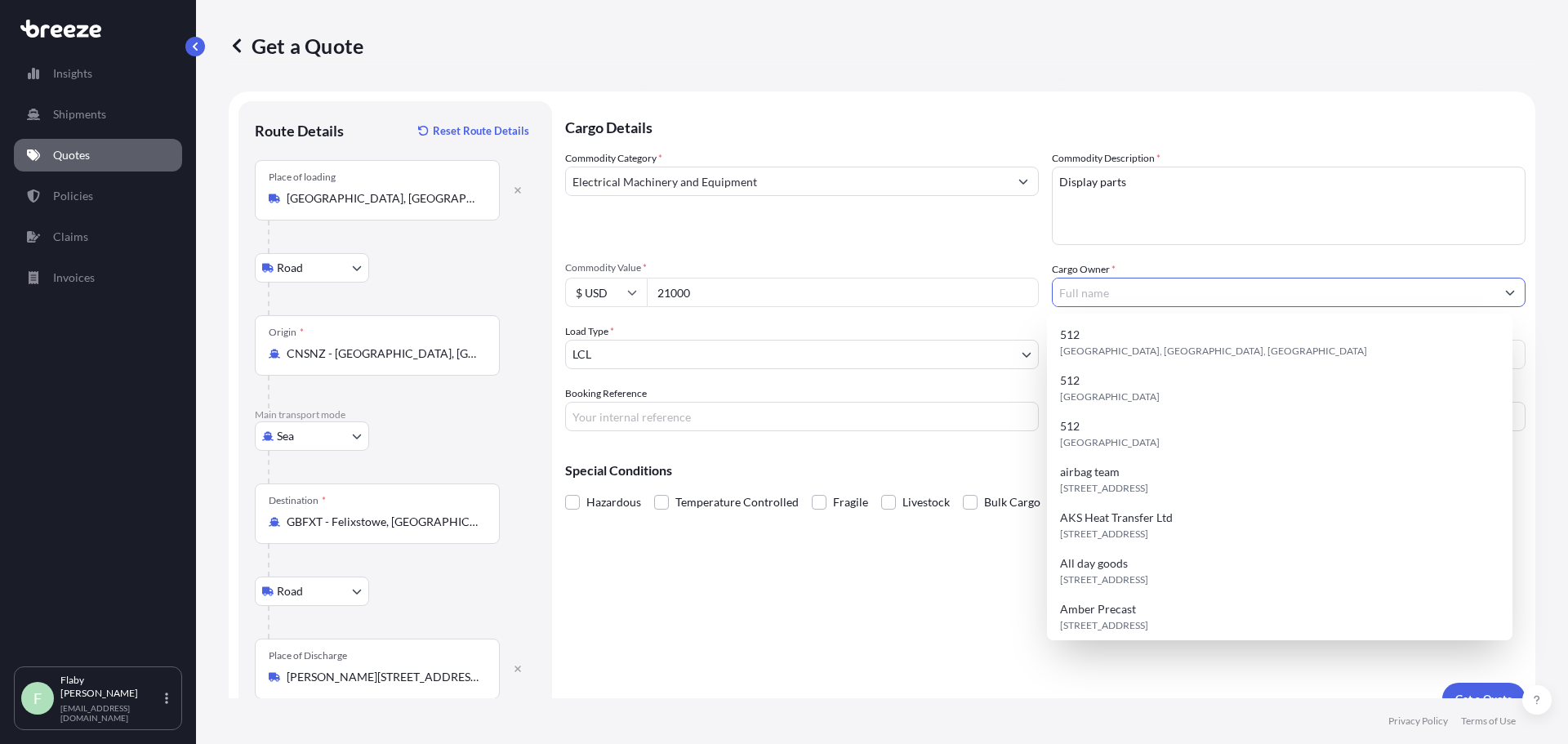
click at [1162, 282] on input "Cargo Owner *" at bounding box center [1274, 292] width 443 height 29
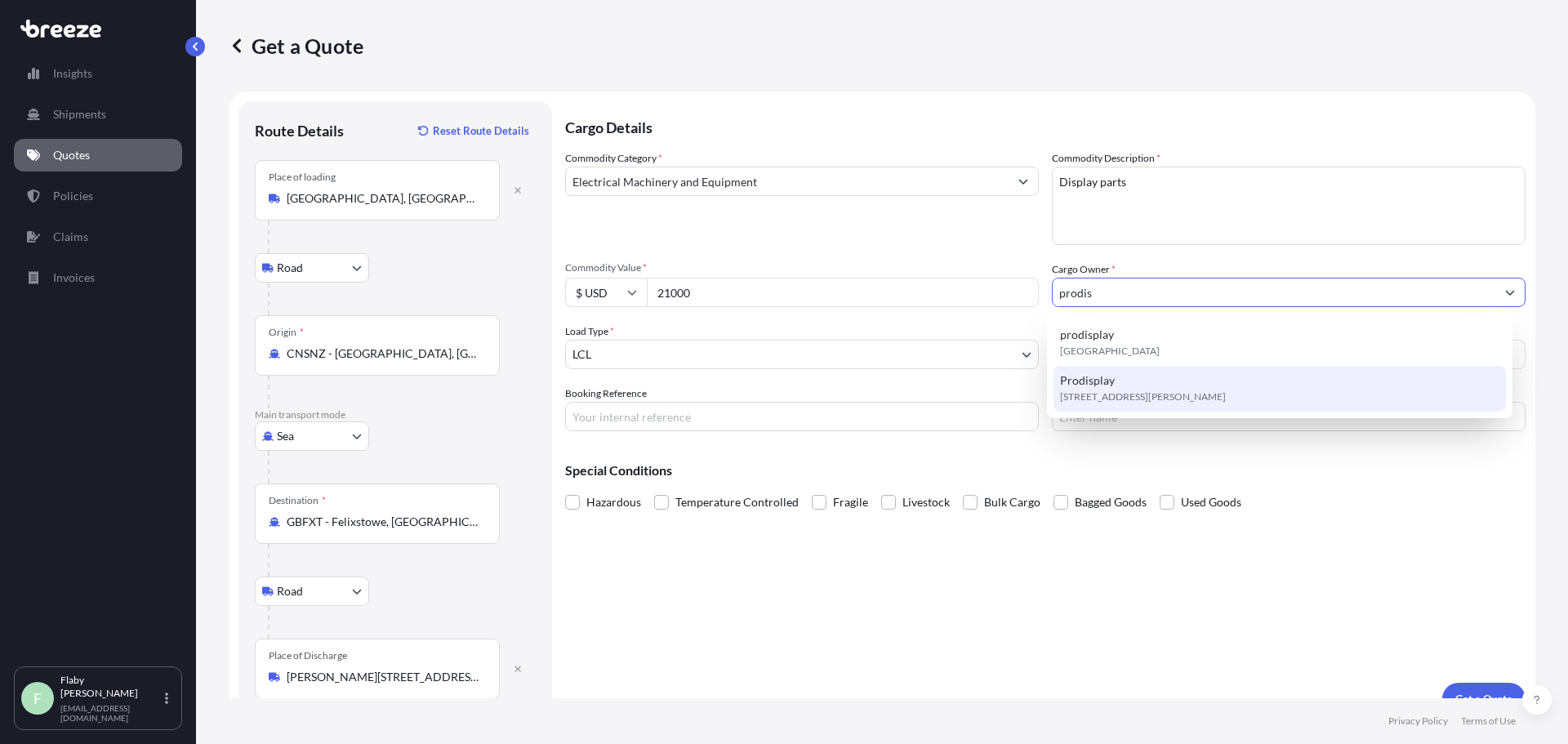
click at [1124, 390] on span "[STREET_ADDRESS][PERSON_NAME]" at bounding box center [1143, 396] width 166 height 16
type input "Prodisplay"
click at [1144, 394] on span "[STREET_ADDRESS][PERSON_NAME]" at bounding box center [1143, 396] width 166 height 16
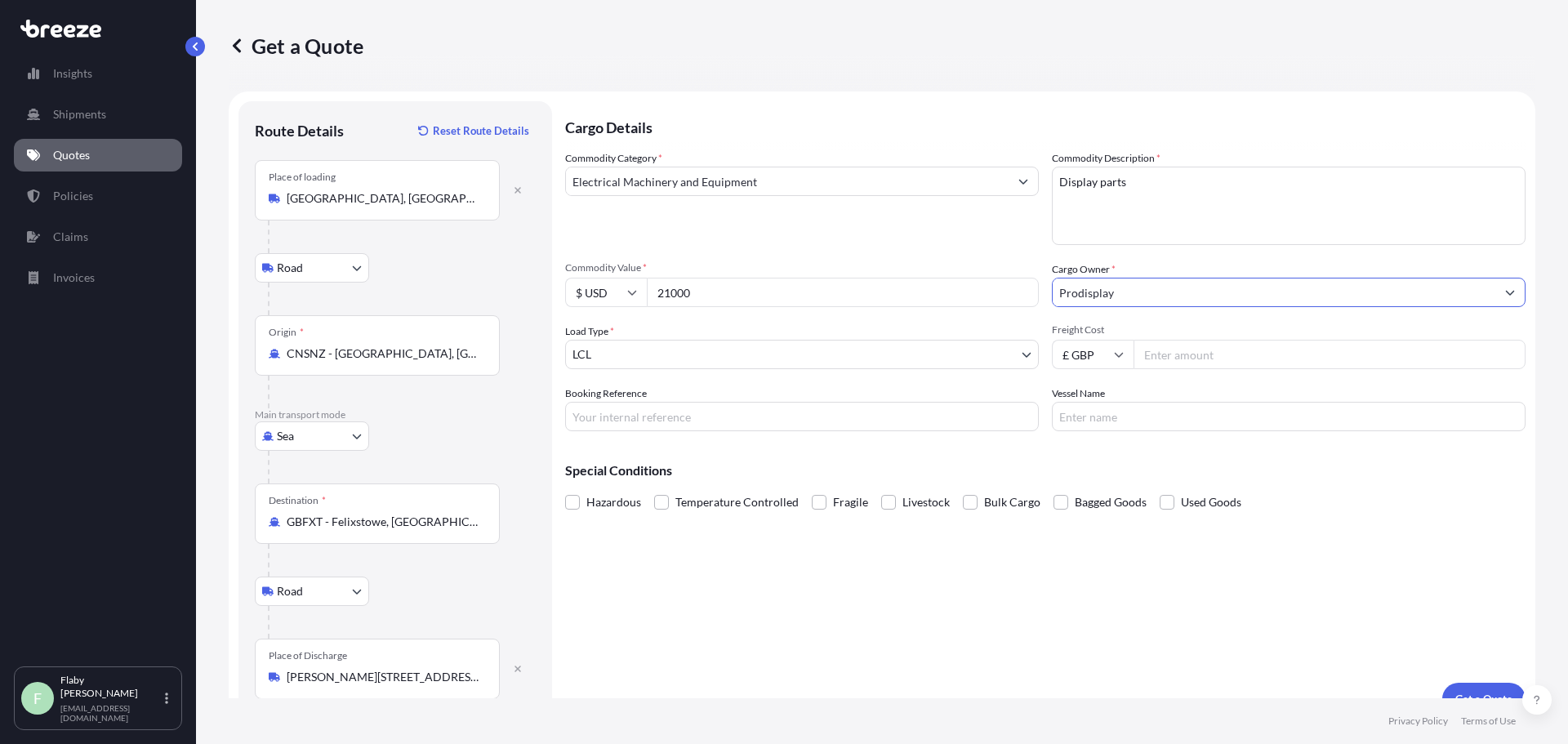
click at [1124, 412] on input "Vessel Name" at bounding box center [1288, 416] width 473 height 29
click at [1133, 348] on input "Freight Cost" at bounding box center [1329, 354] width 392 height 29
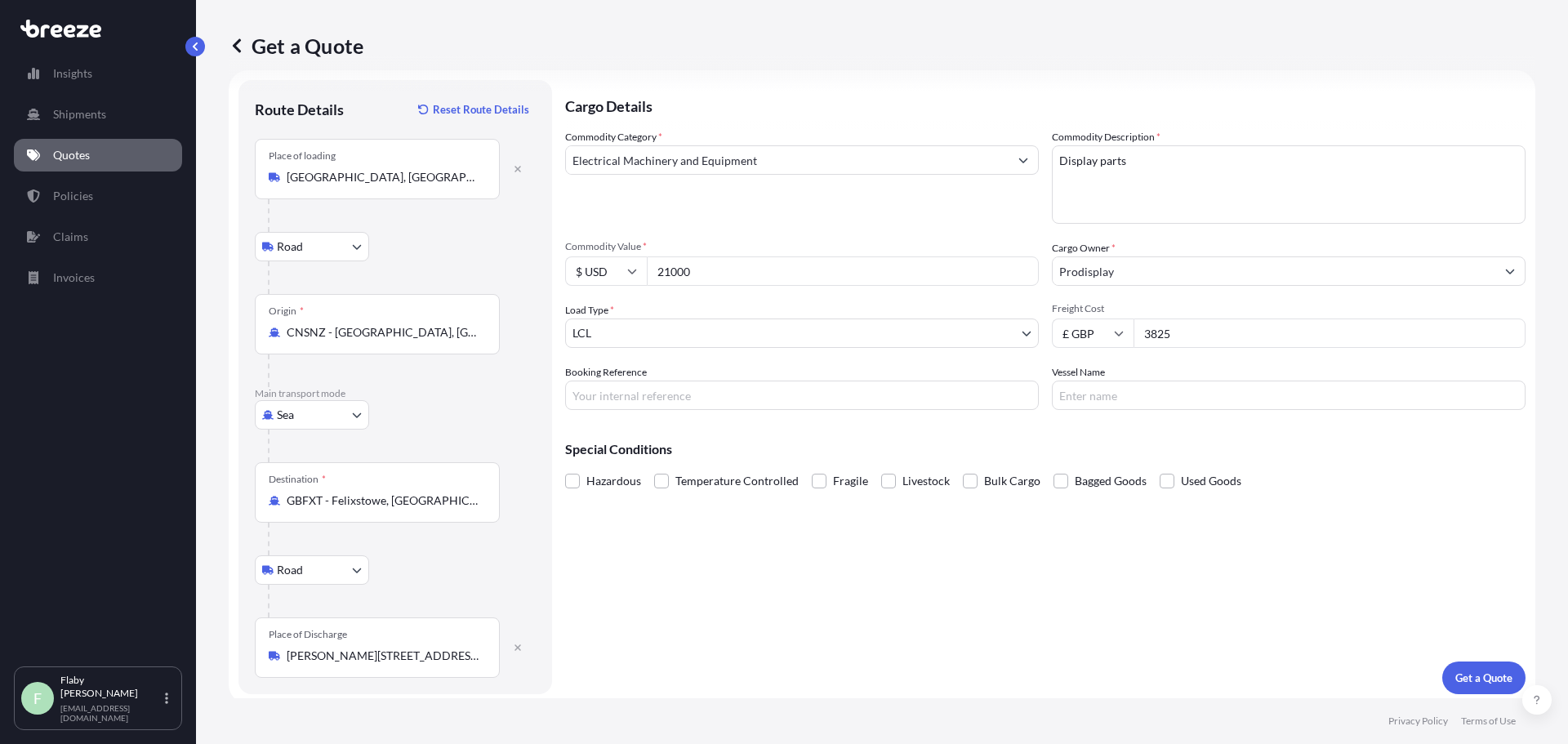
scroll to position [27, 0]
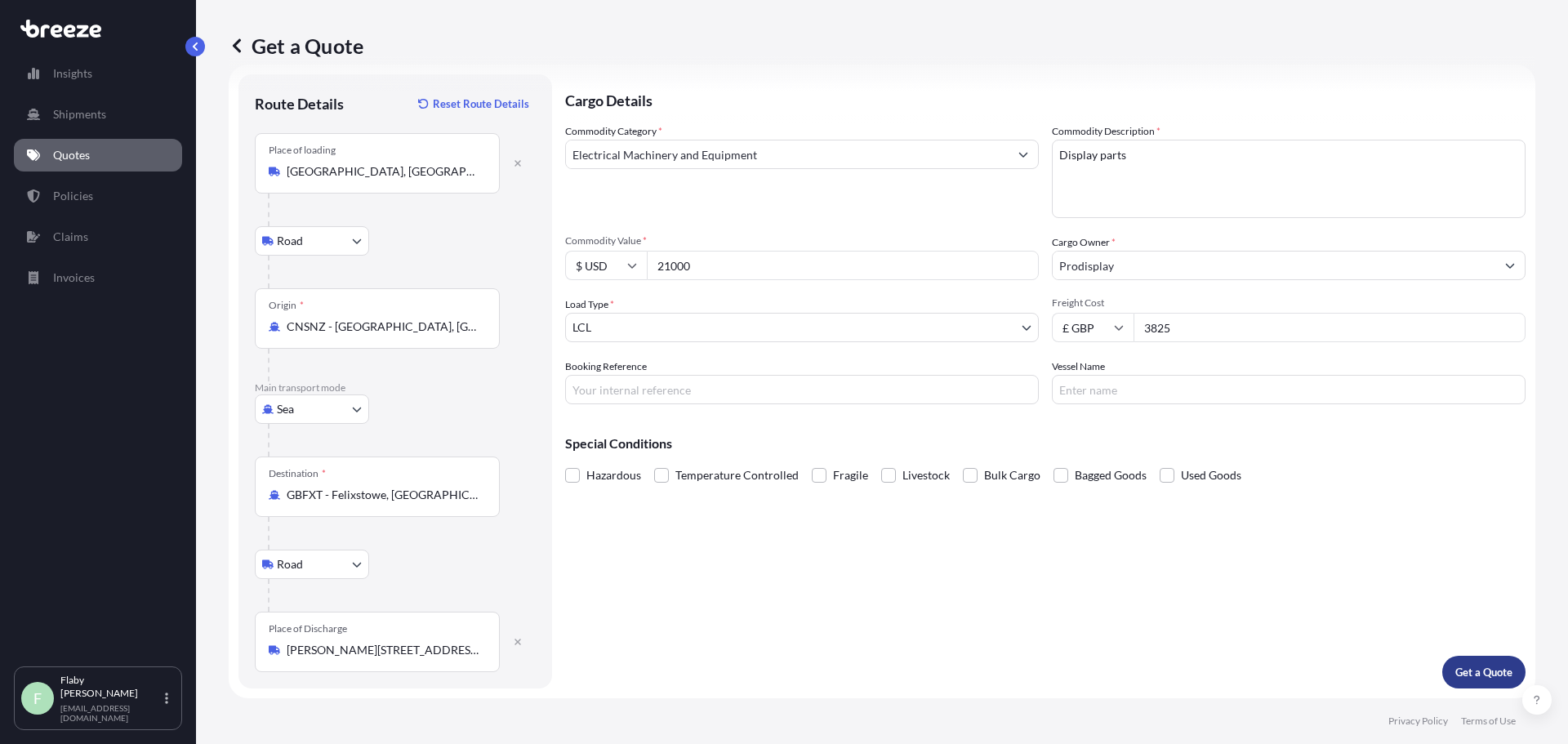
type input "3825"
click at [1489, 681] on button "Get a Quote" at bounding box center [1484, 672] width 83 height 33
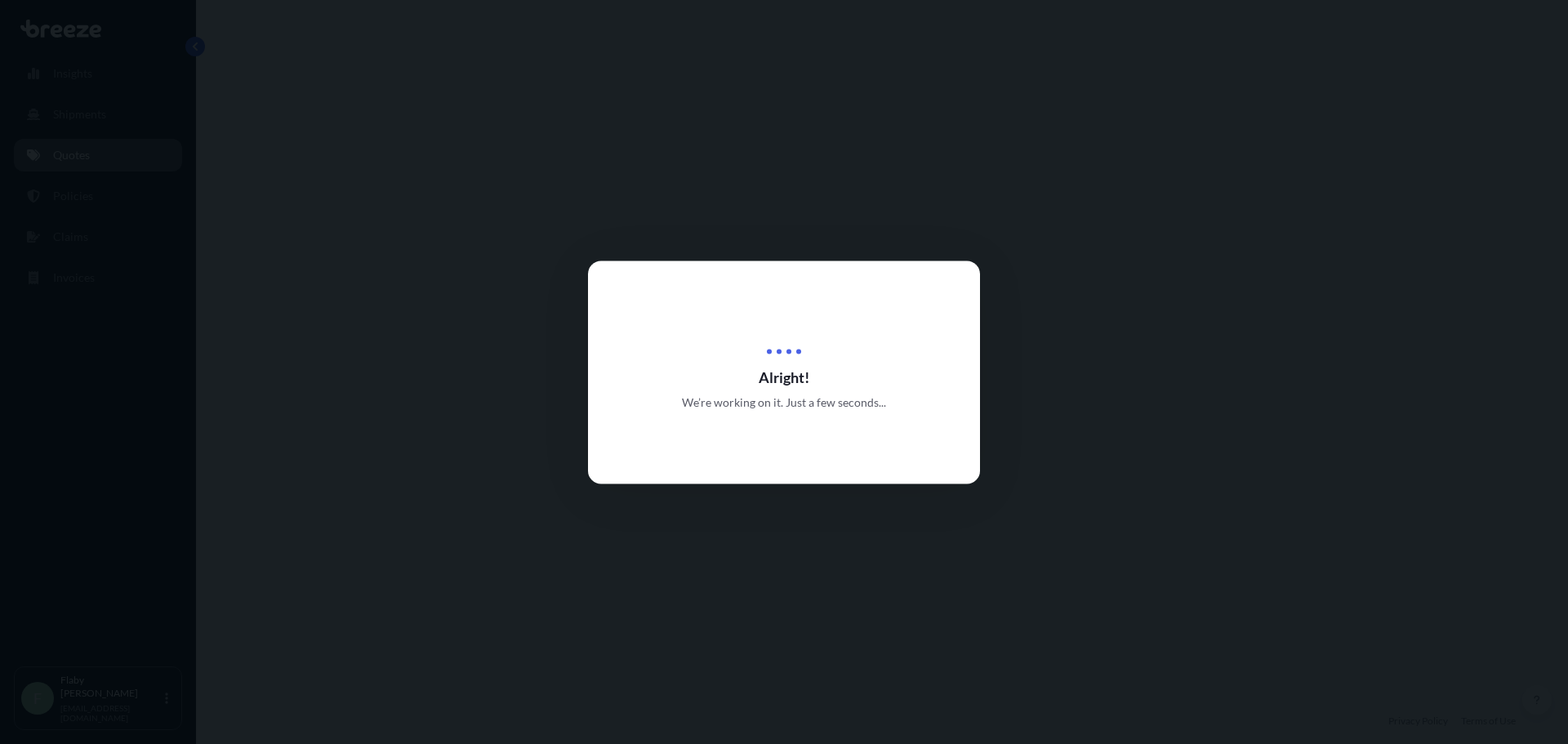
select select "Road"
select select "Sea"
select select "Road"
select select "1"
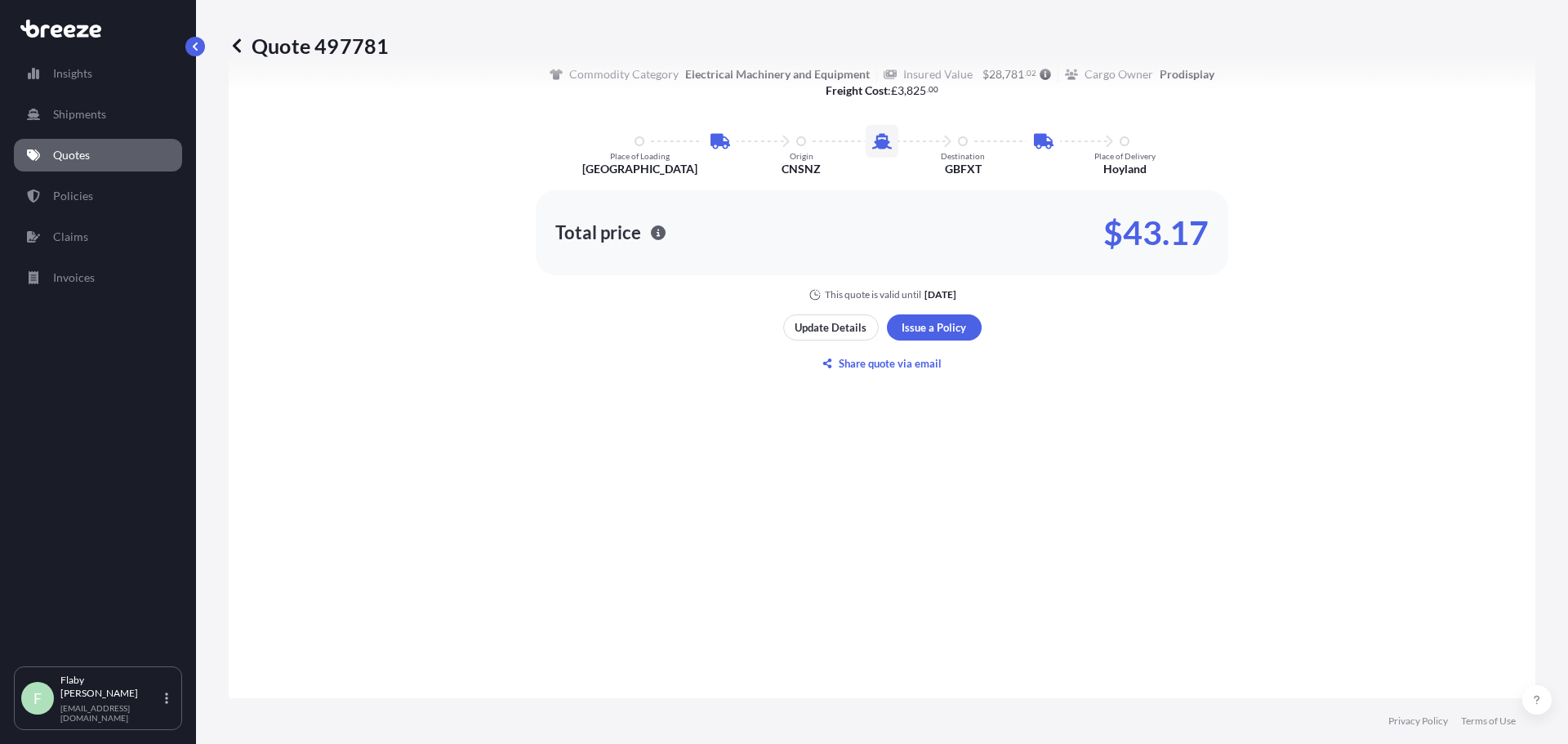
scroll to position [1143, 0]
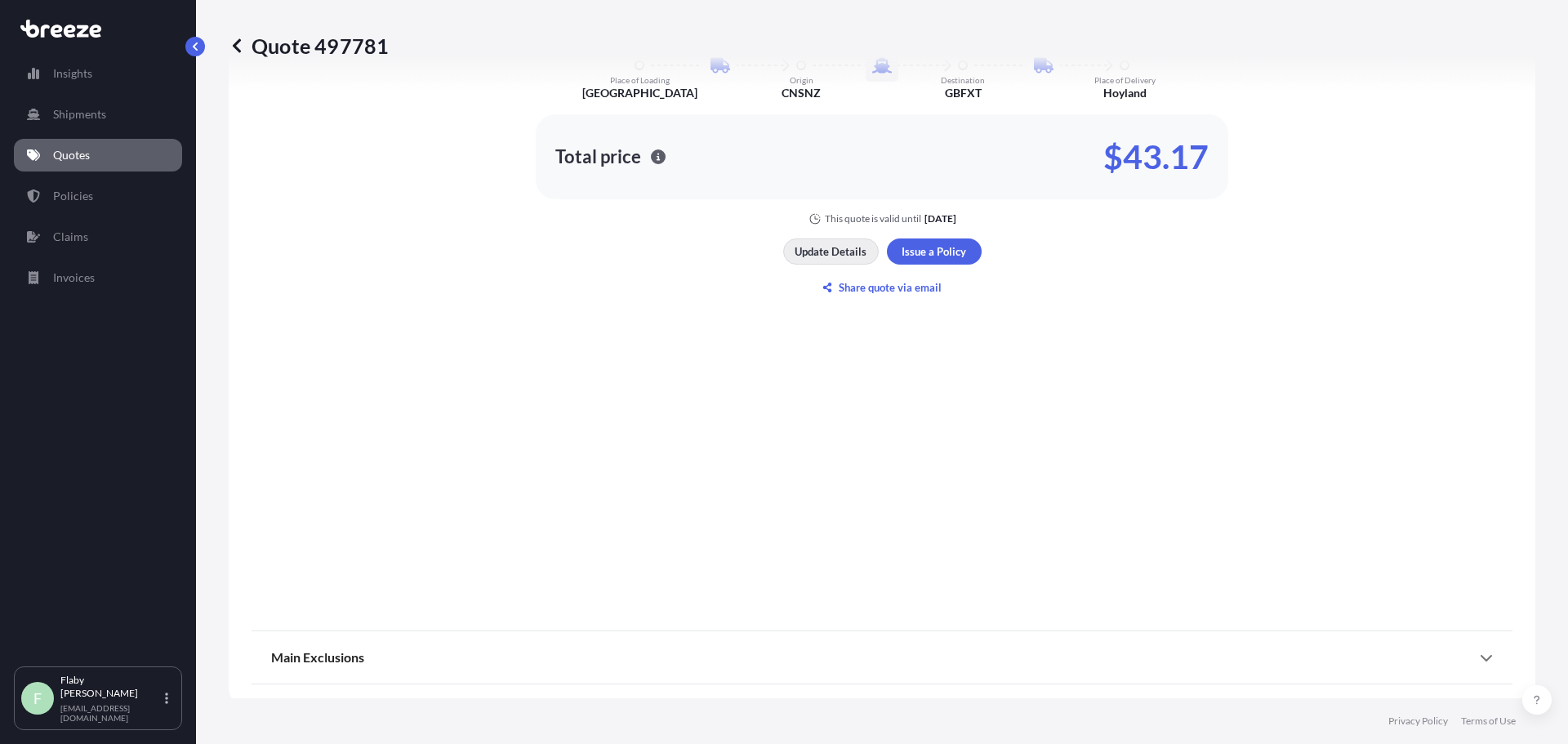
click at [827, 245] on p "Update Details" at bounding box center [830, 252] width 72 height 16
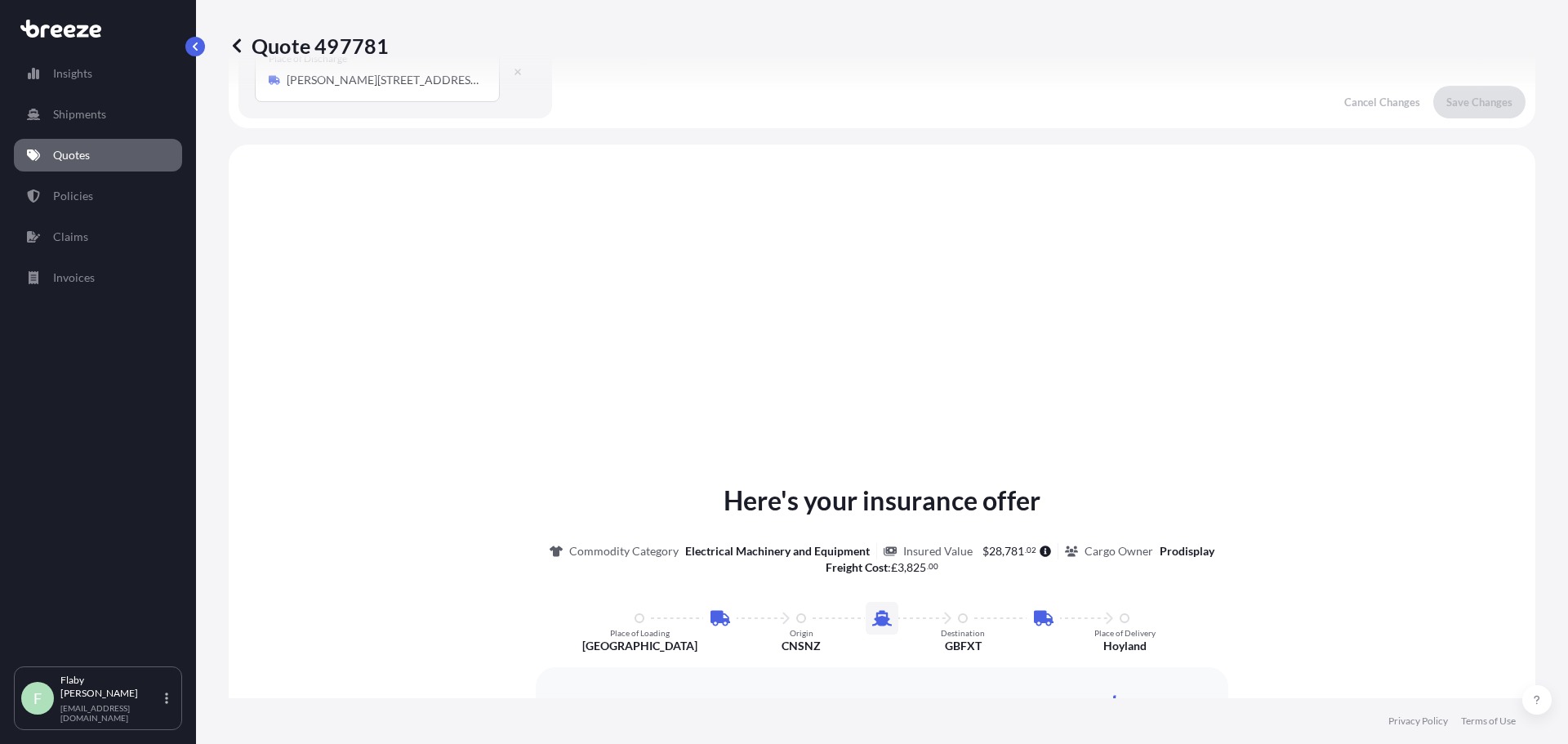
scroll to position [761, 0]
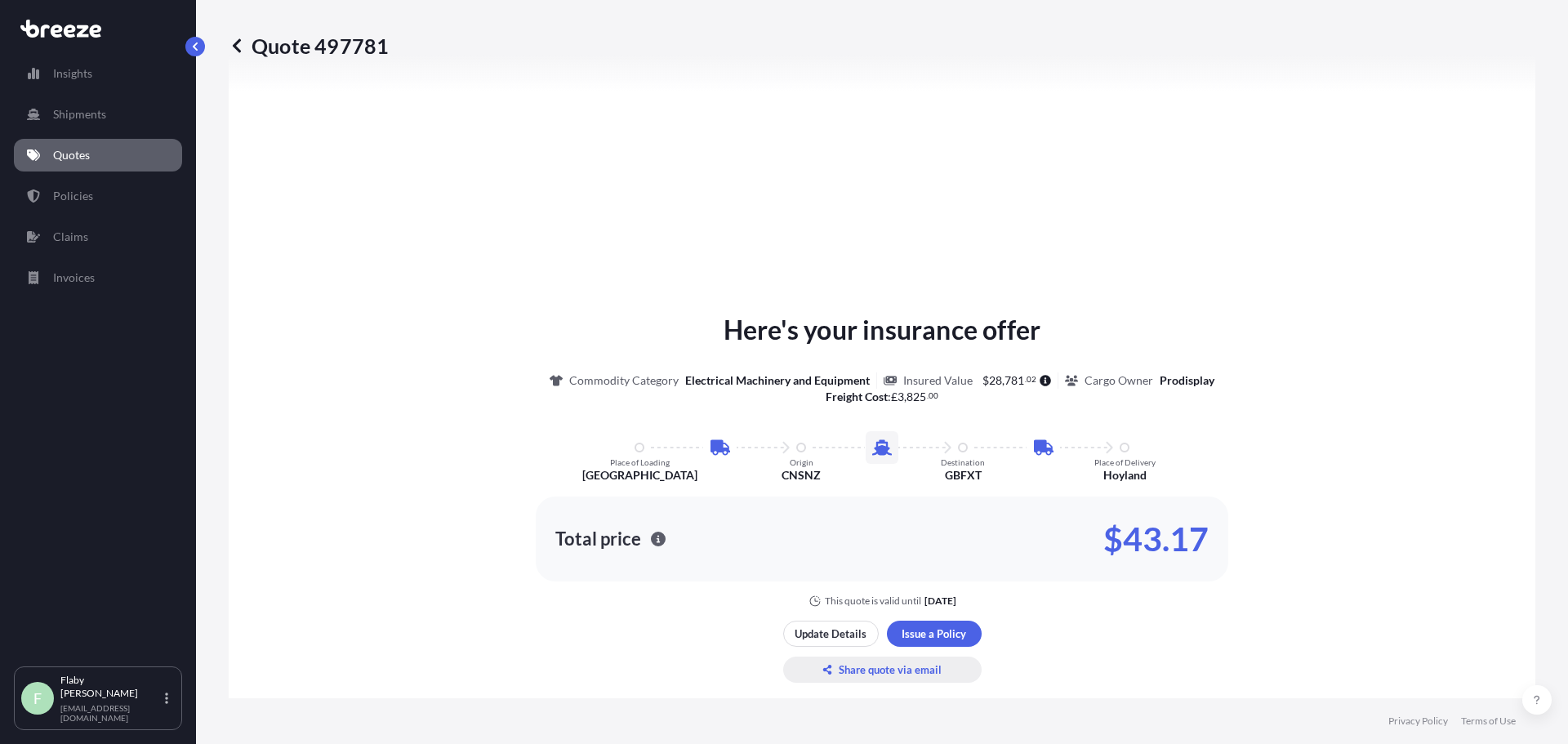
click at [894, 667] on p "Share quote via email" at bounding box center [891, 670] width 103 height 16
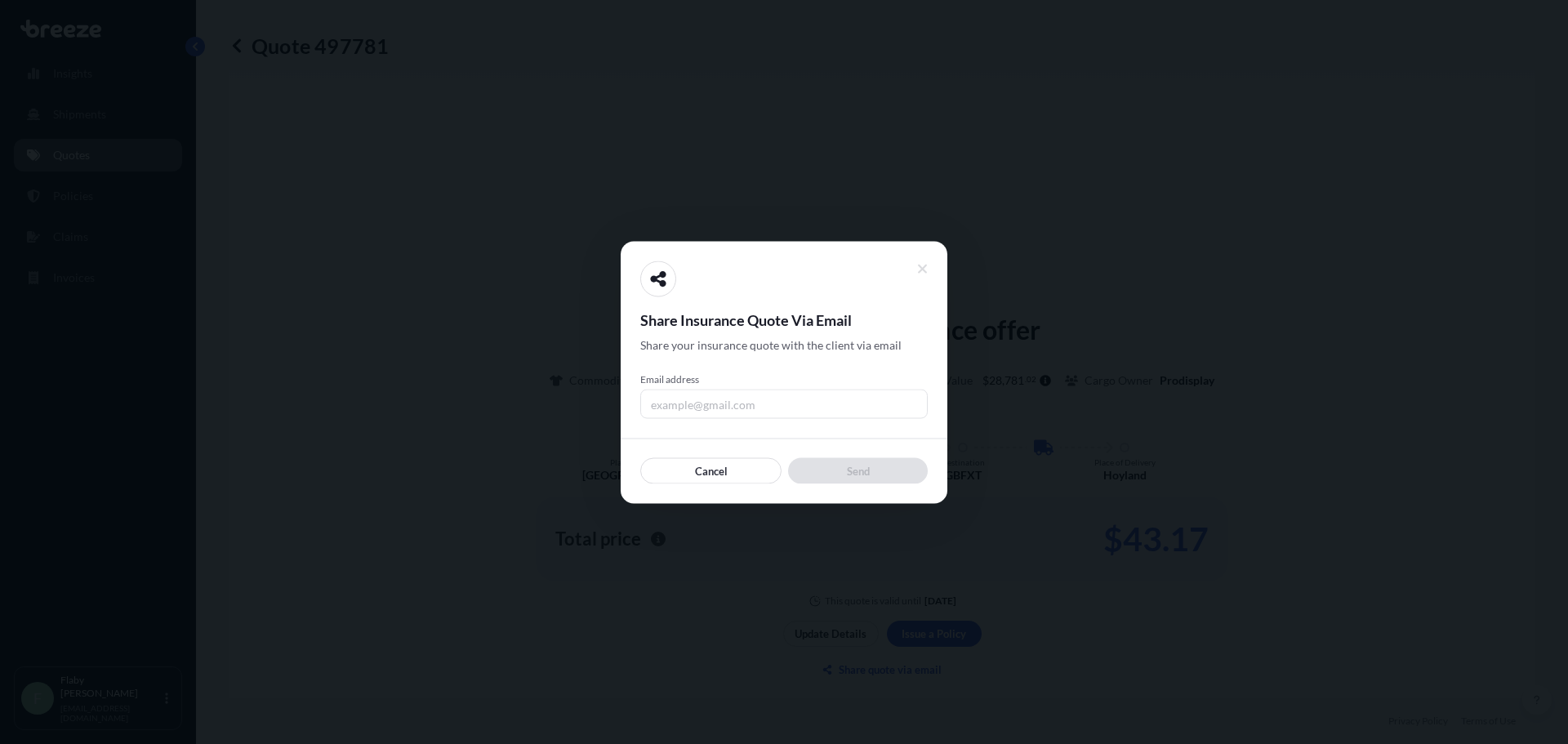
click at [744, 396] on input "Email address" at bounding box center [784, 403] width 288 height 29
type input "[EMAIL_ADDRESS][DOMAIN_NAME]"
